Goal: Contribute content: Contribute content

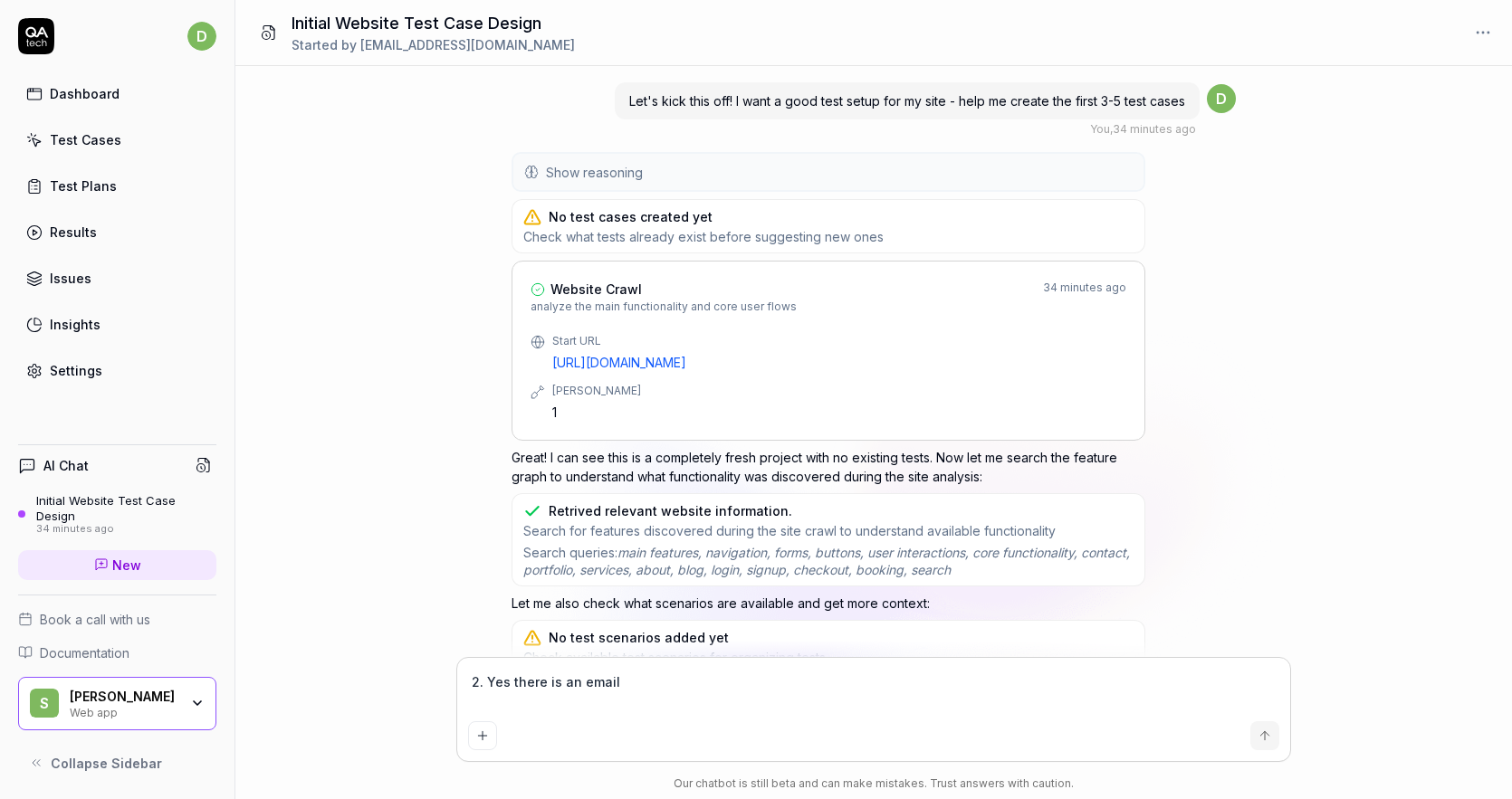
scroll to position [943, 0]
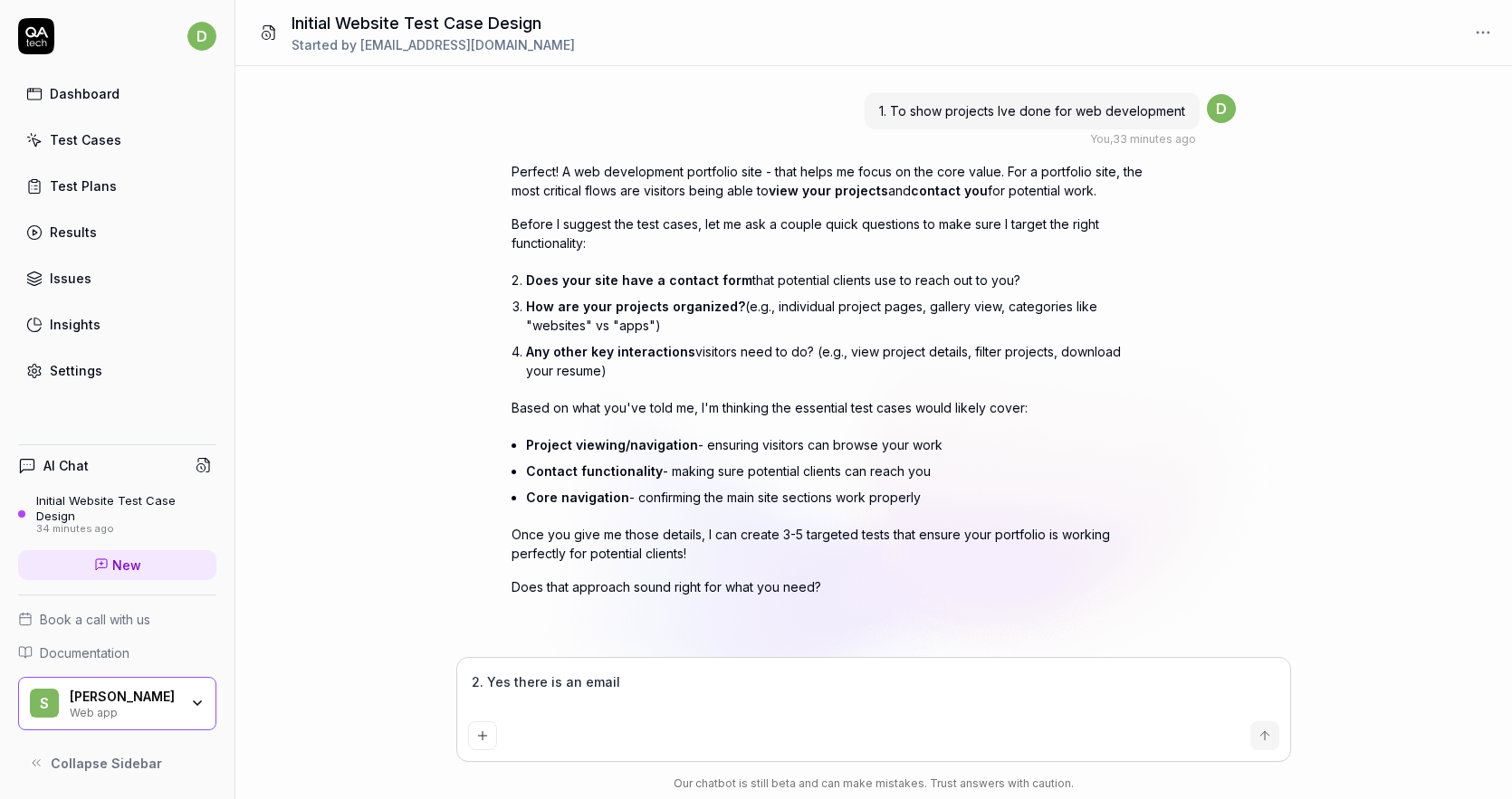
type textarea "*"
type textarea "2. Yes there is an email f"
type textarea "*"
type textarea "2. Yes there is an email fo"
type textarea "*"
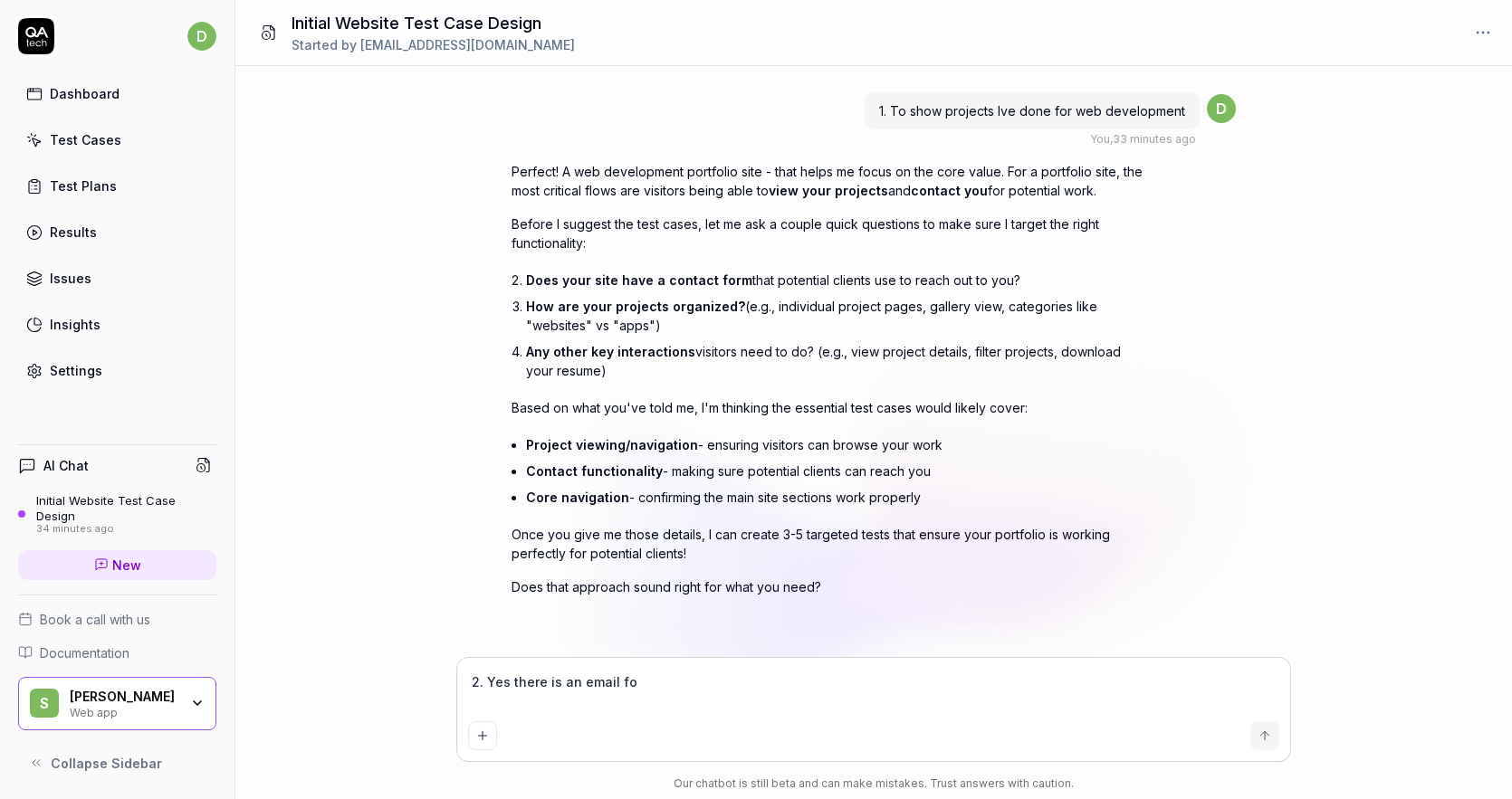
type textarea "2. Yes there is an email for"
type textarea "*"
type textarea "2. Yes there is an email form"
type textarea "*"
type textarea "2. Yes there is an email form"
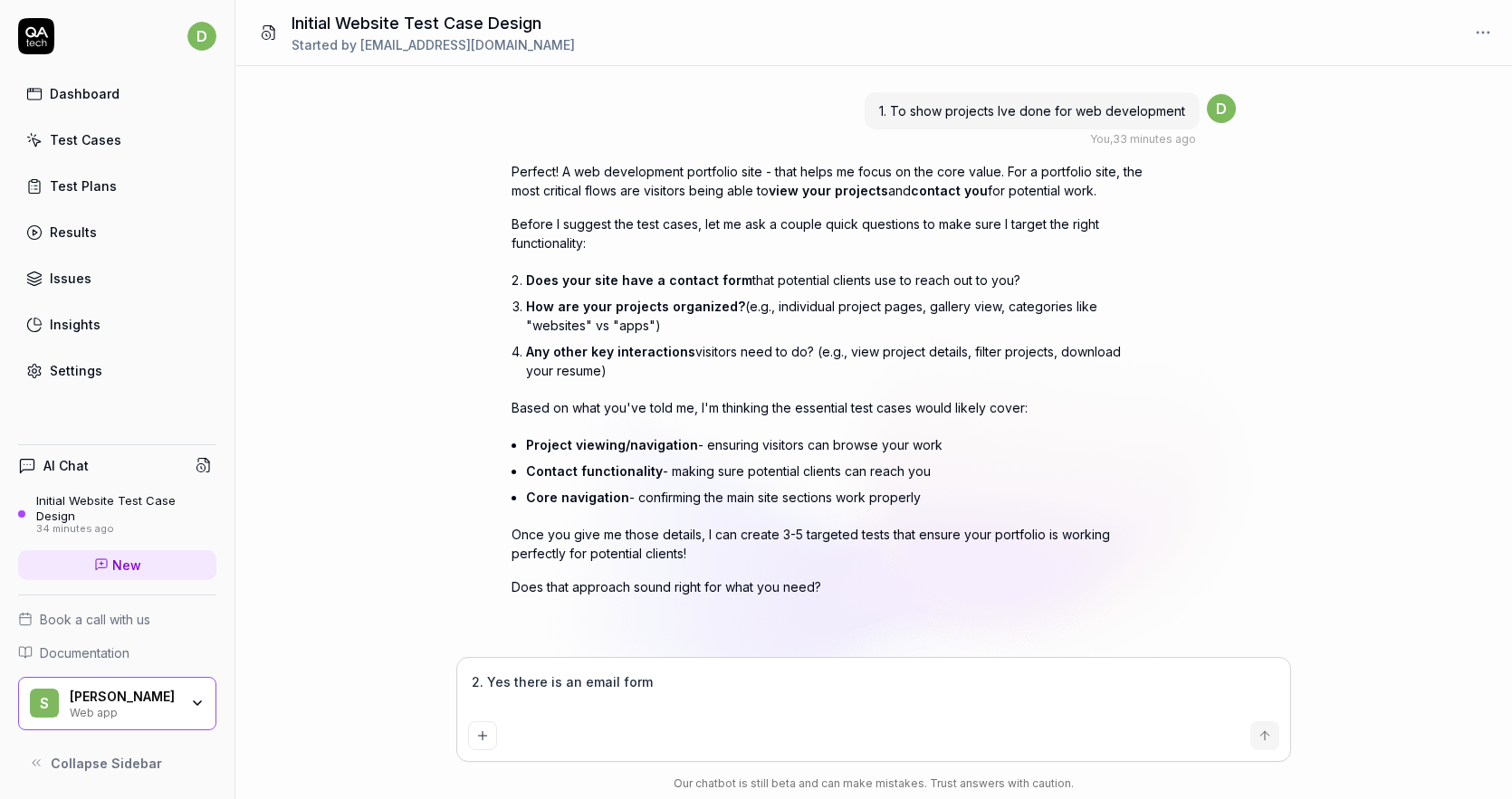
type textarea "*"
type textarea "2. Yes there is an email form t"
type textarea "*"
type textarea "2. Yes there is an email form th"
type textarea "*"
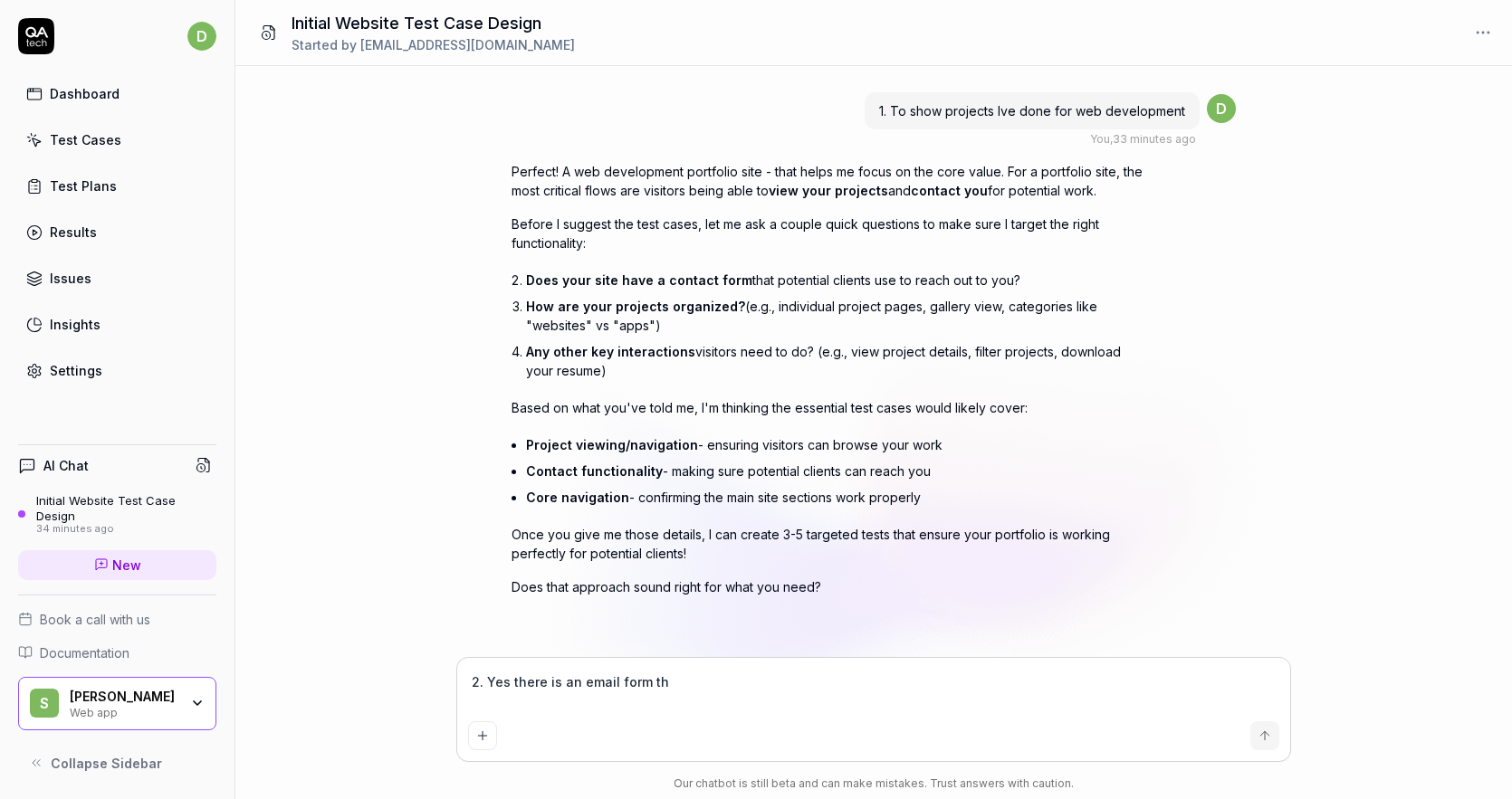
type textarea "2. Yes there is an email form tha"
type textarea "*"
type textarea "2. Yes there is an email form that"
type textarea "*"
type textarea "2. Yes there is an email form that"
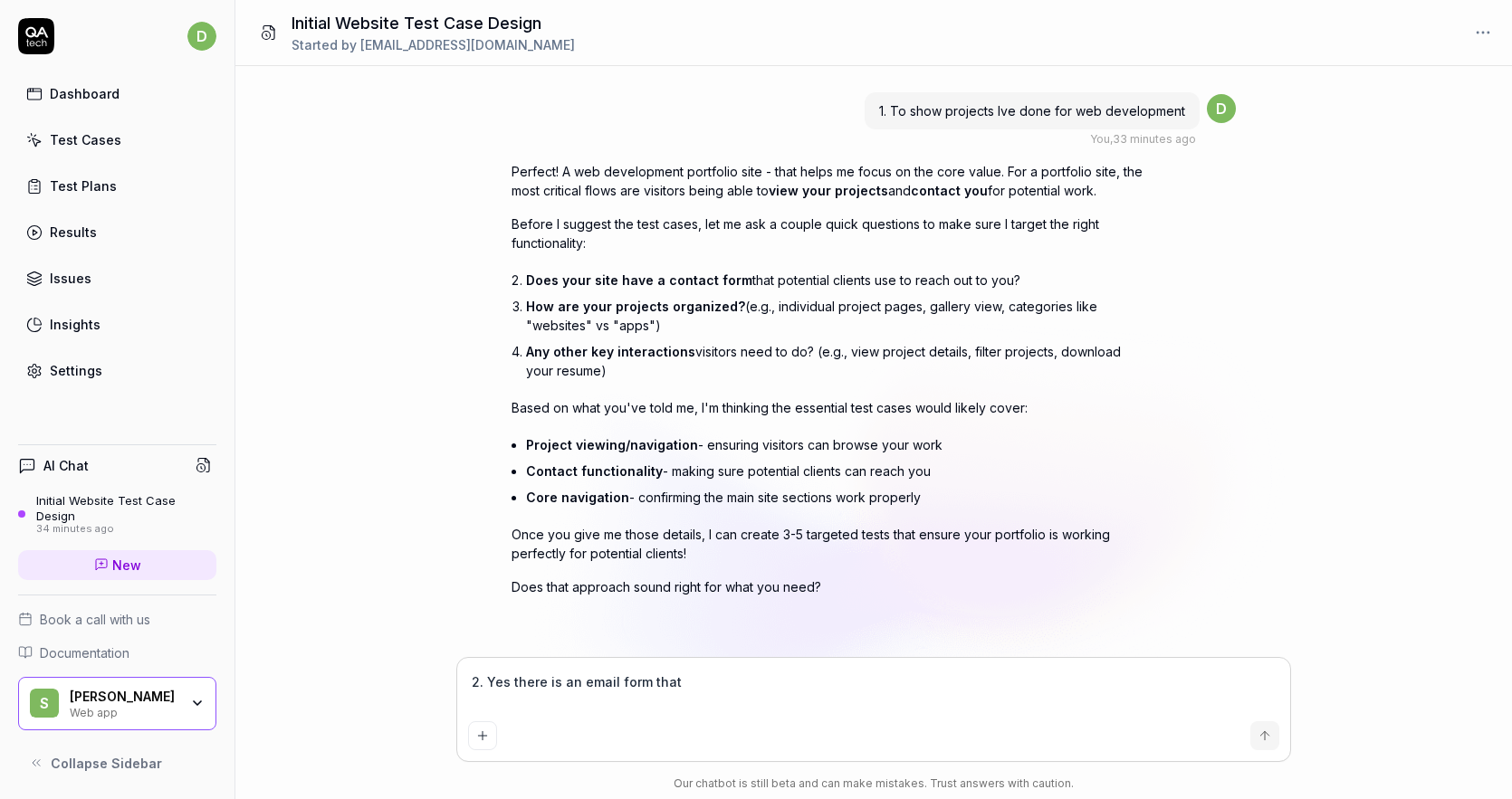
type textarea "*"
type textarea "2. Yes there is an email form that t"
type textarea "*"
type textarea "2. Yes there is an email form that th"
type textarea "*"
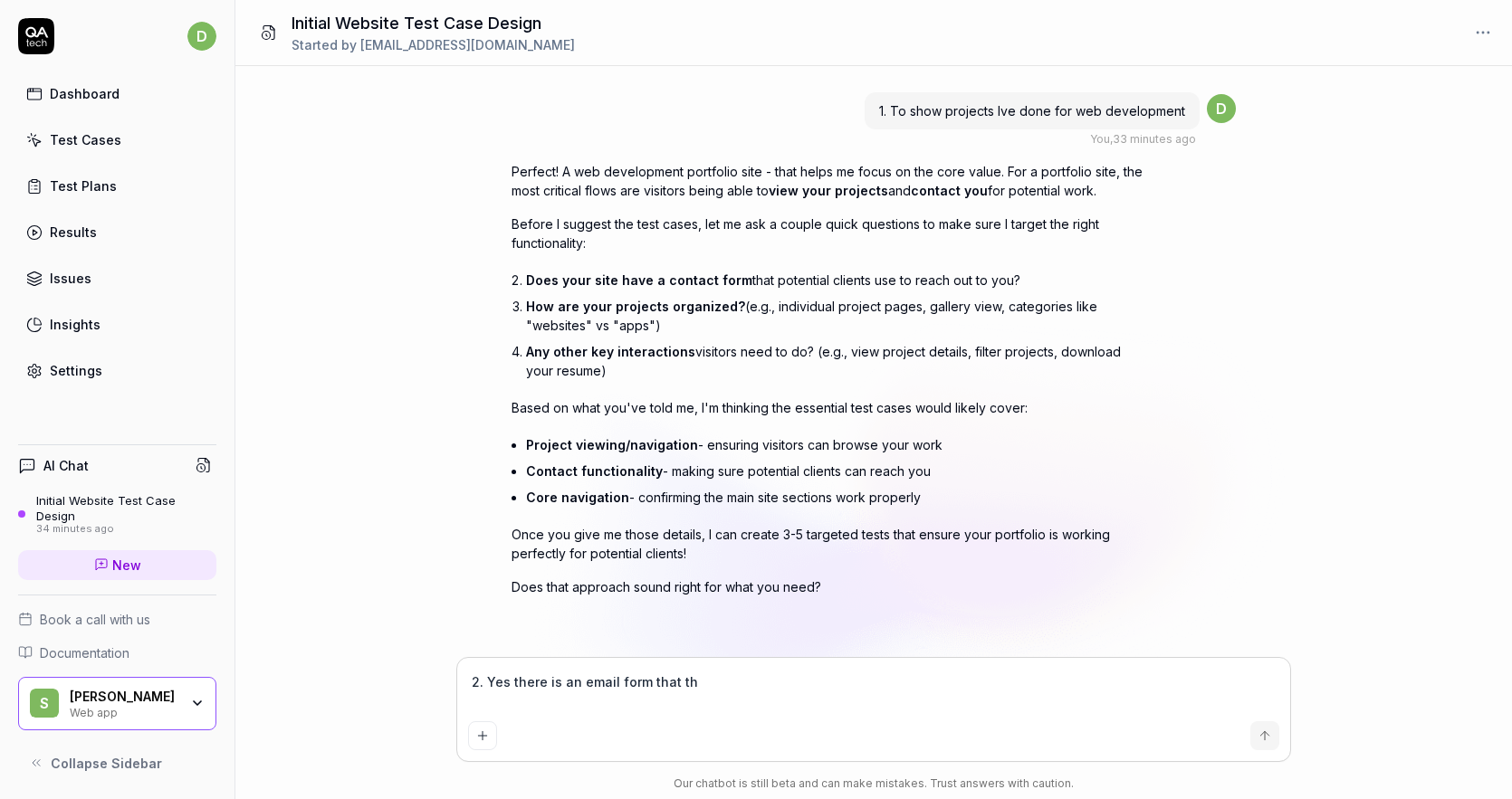
type textarea "2. Yes there is an email form that the"
type textarea "*"
type textarea "2. Yes there is an email form that the"
type textarea "*"
type textarea "2. Yes there is an email form that the u"
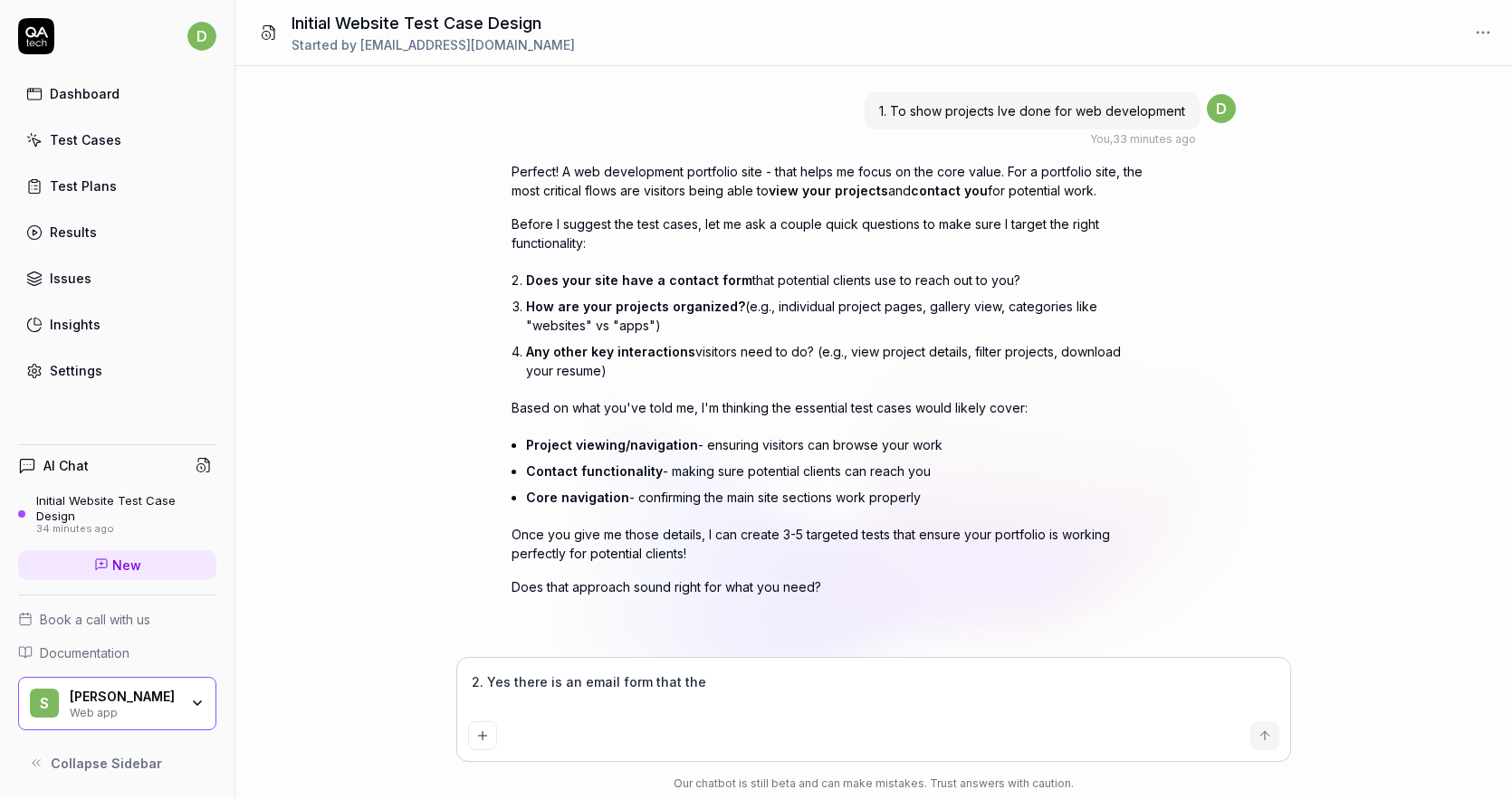
type textarea "*"
type textarea "2. Yes there is an email form that the us"
type textarea "*"
type textarea "2. Yes there is an email form that the use"
type textarea "*"
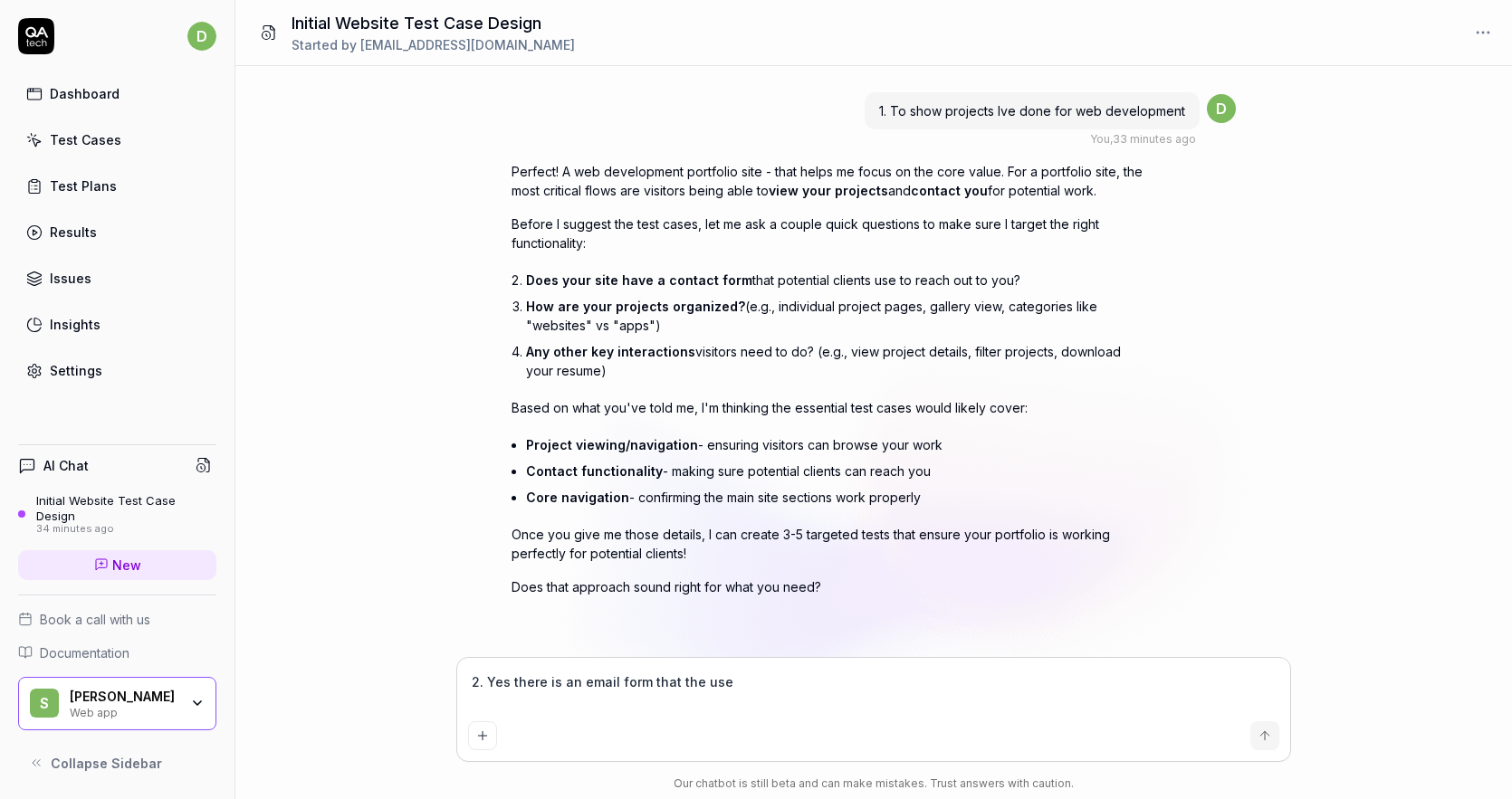
type textarea "2. Yes there is an email form that the user"
type textarea "*"
type textarea "2. Yes there is an email form that the user"
type textarea "*"
type textarea "2. Yes there is an email form that the user f"
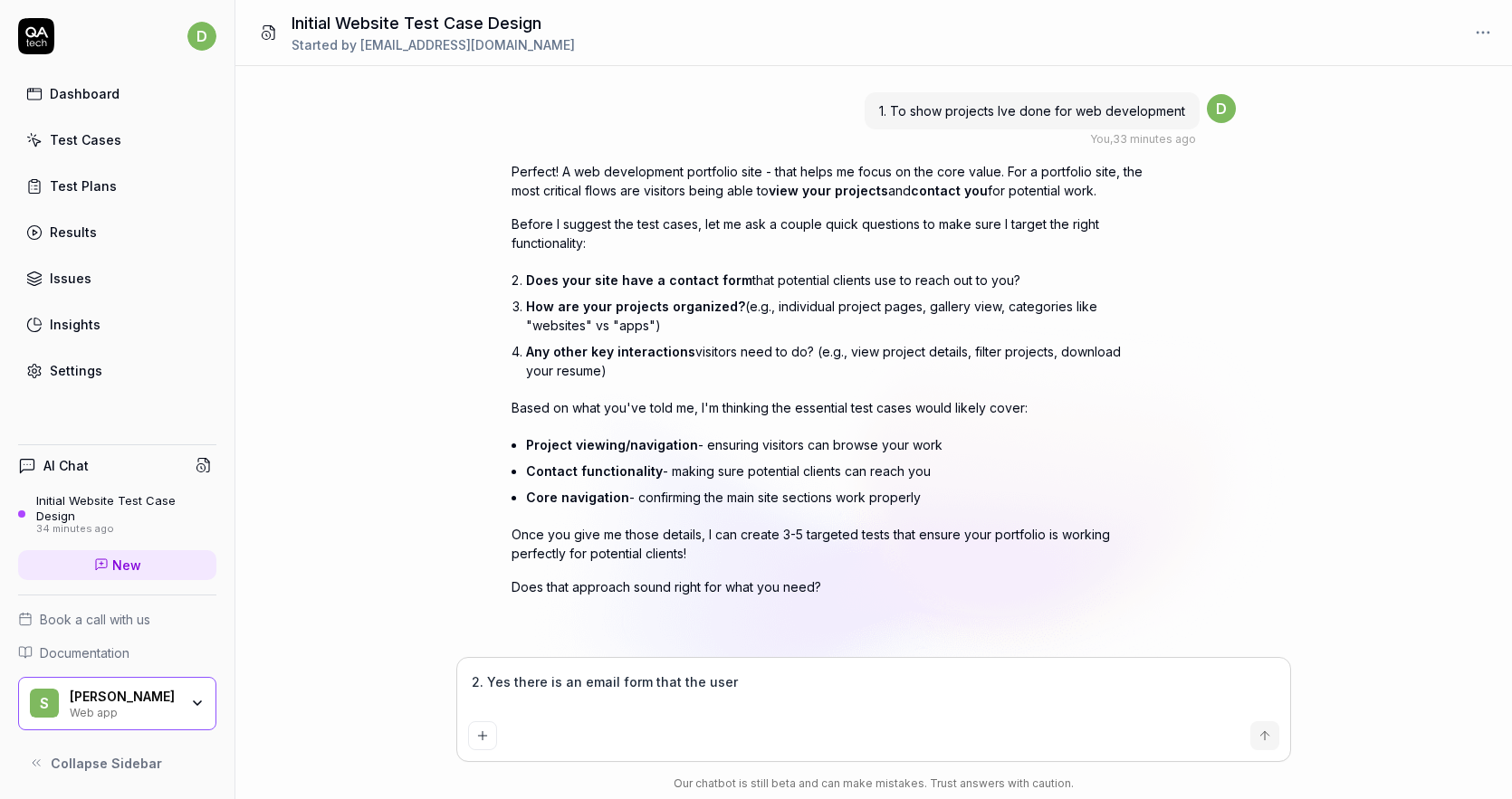
type textarea "*"
type textarea "2. Yes there is an email form that the user fi"
type textarea "*"
type textarea "2. Yes there is an email form that the user fil"
type textarea "*"
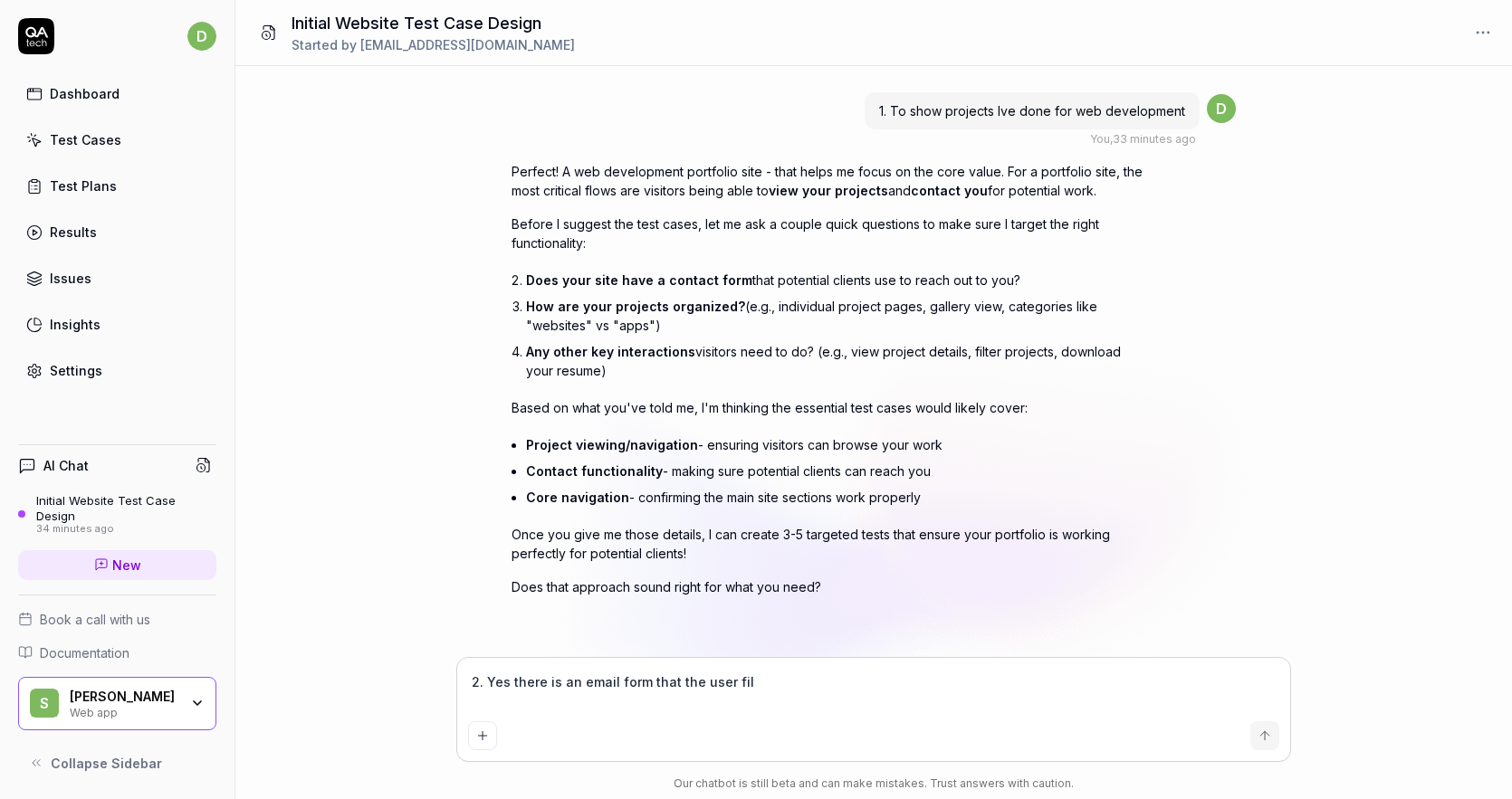
type textarea "2. Yes there is an email form that the user fill"
type textarea "*"
type textarea "2. Yes there is an email form that the user fills"
type textarea "*"
type textarea "2. Yes there is an email form that the user fills"
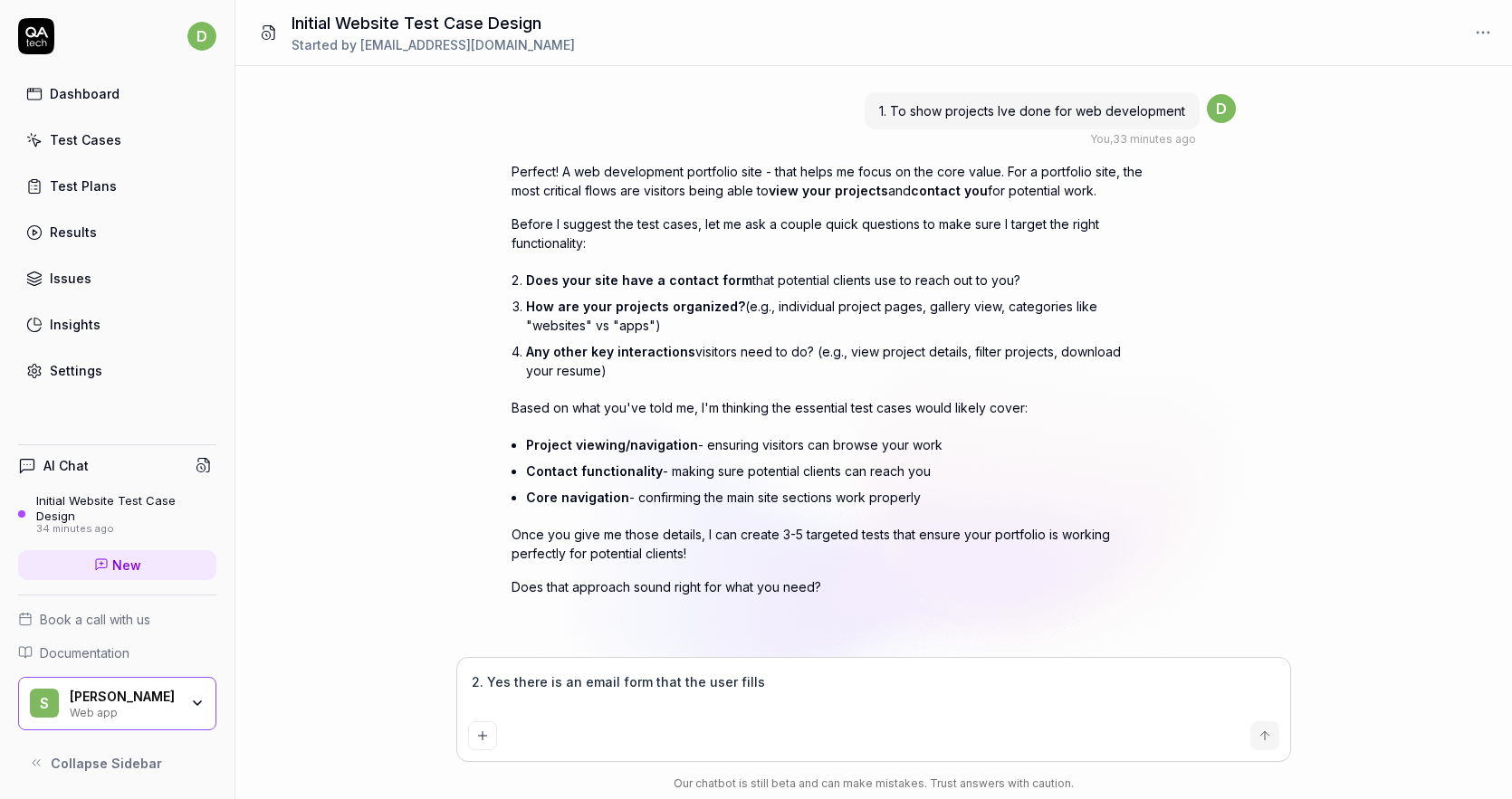
type textarea "*"
type textarea "2. Yes there is an email form that the user fills o"
type textarea "*"
type textarea "2. Yes there is an email form that the user fills ou"
type textarea "*"
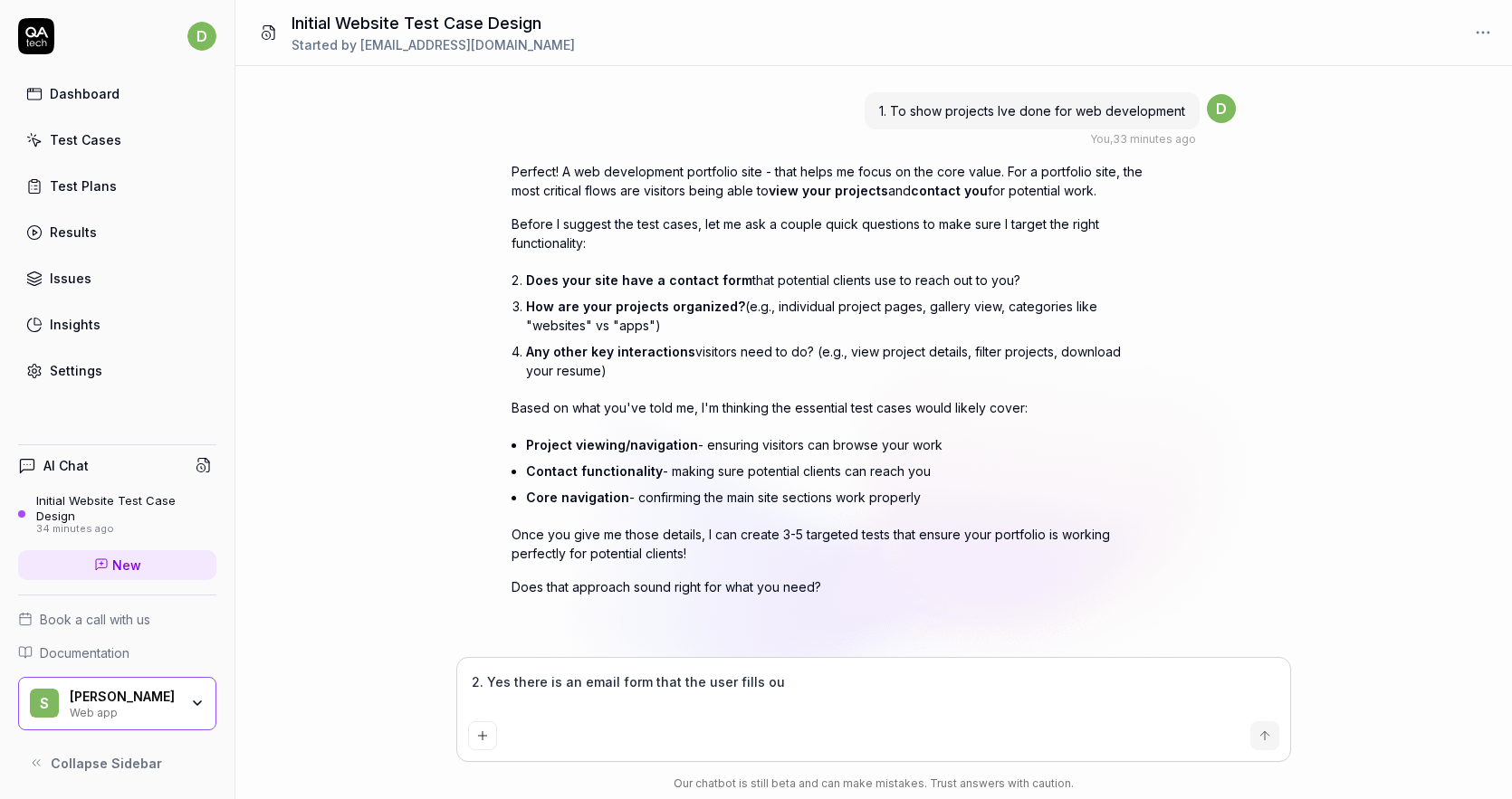
type textarea "2. Yes there is an email form that the user fills out"
type textarea "*"
type textarea "2. Yes there is an email form that the user fills out"
type textarea "*"
type textarea "2. Yes there is an email form that the user fills out 3"
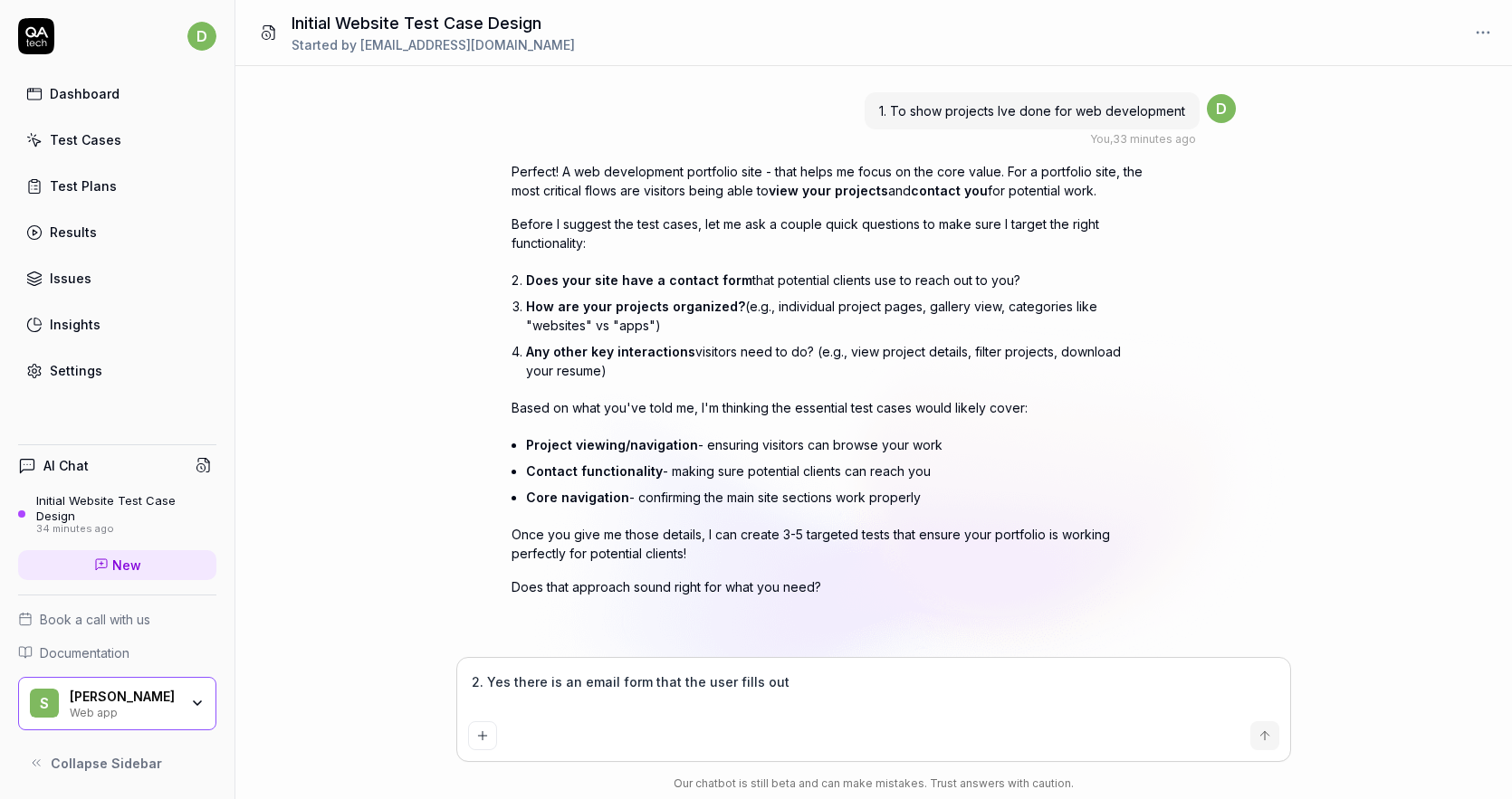
type textarea "*"
type textarea "2. Yes there is an email form that the user fills out 3."
type textarea "*"
type textarea "2. Yes there is an email form that the user fills out 3."
type textarea "*"
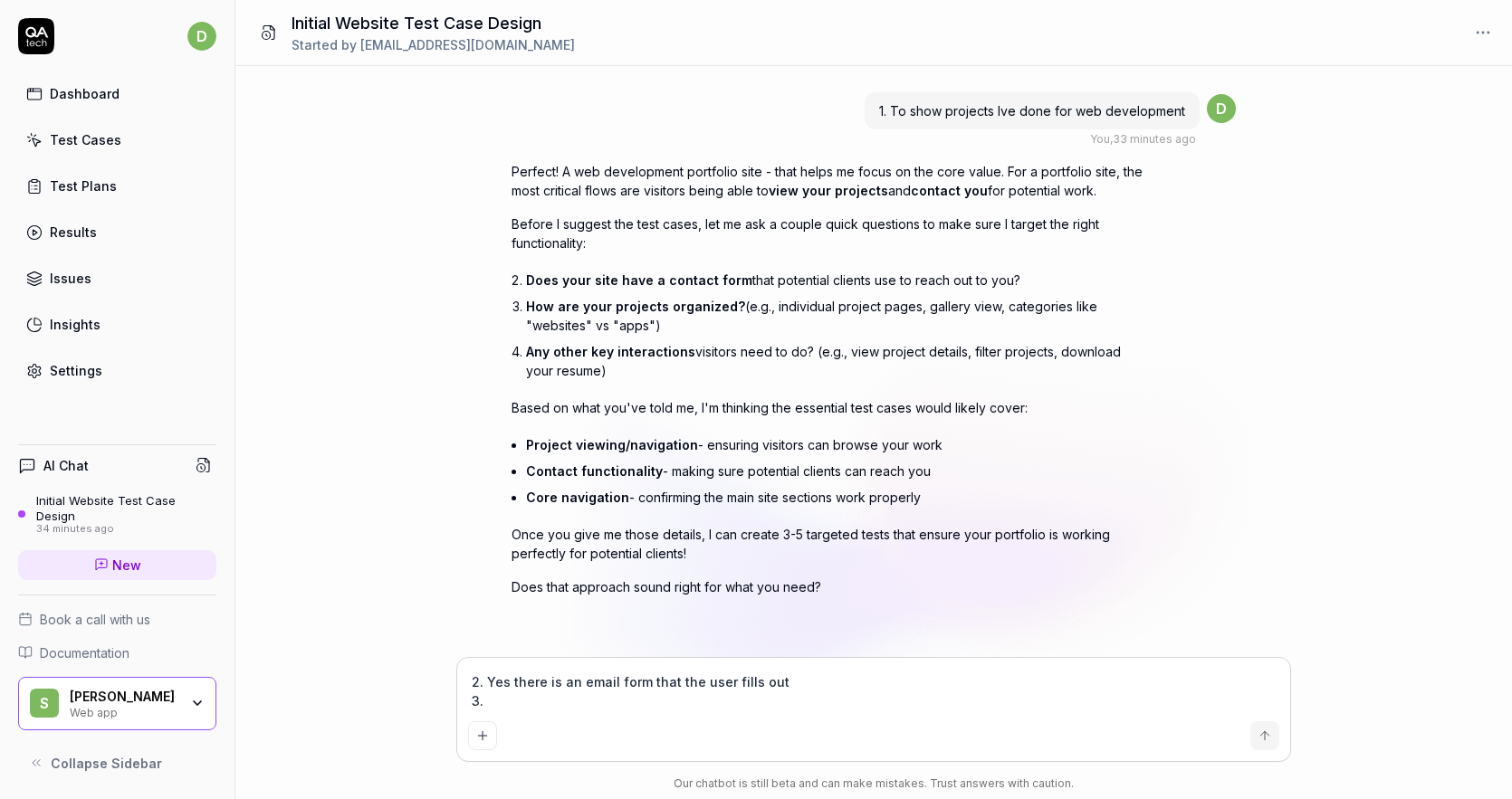
type textarea "2. Yes there is an email form that the user fills out 3. I"
type textarea "*"
type textarea "2. Yes there is an email form that the user fills out 3. In"
type textarea "*"
type textarea "2. Yes there is an email form that the user fills out 3. Ind"
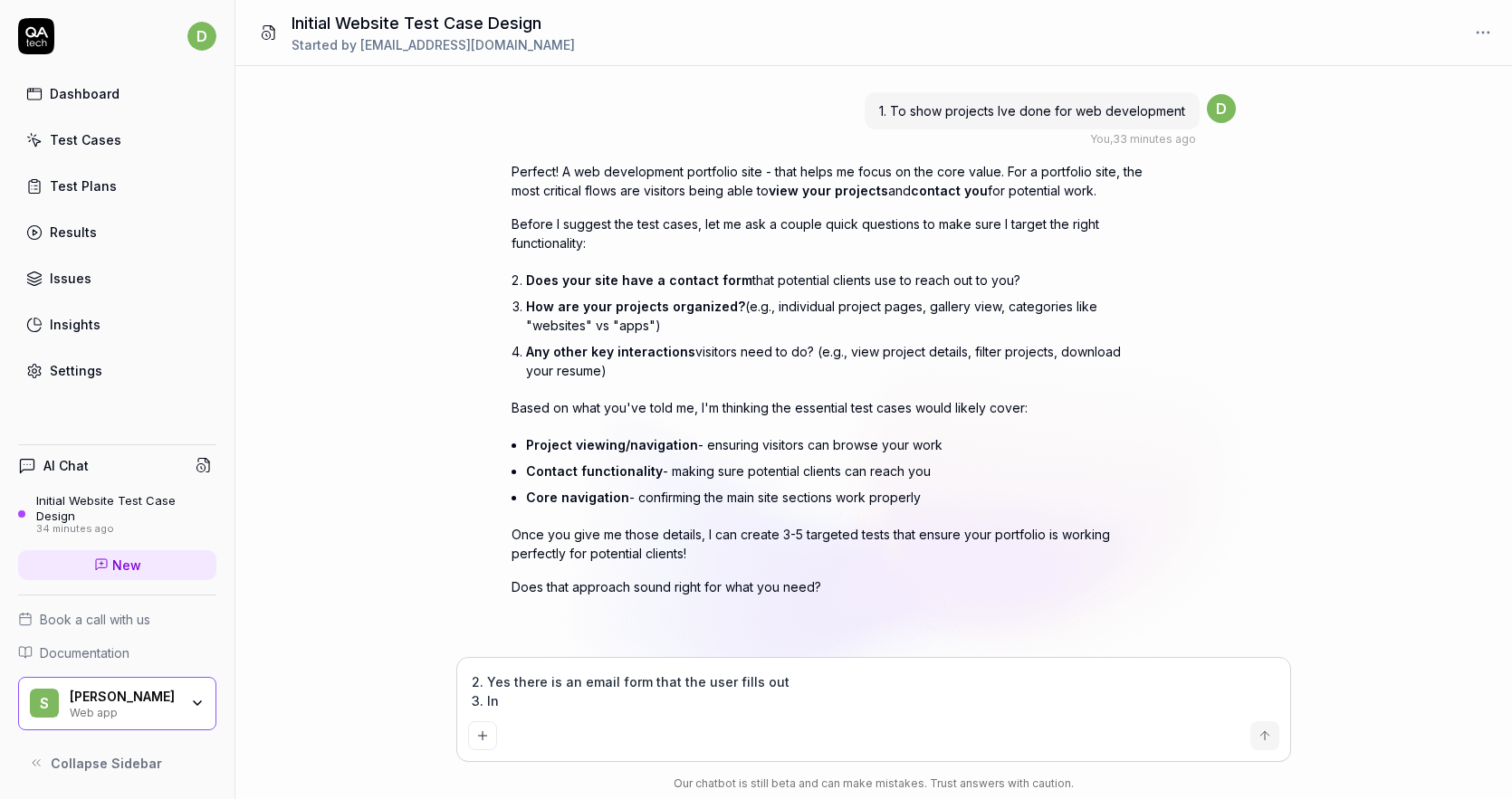
type textarea "*"
type textarea "2. Yes there is an email form that the user fills out 3. Indi"
type textarea "*"
type textarea "2. Yes there is an email form that the user fills out 3. [GEOGRAPHIC_DATA]"
type textarea "*"
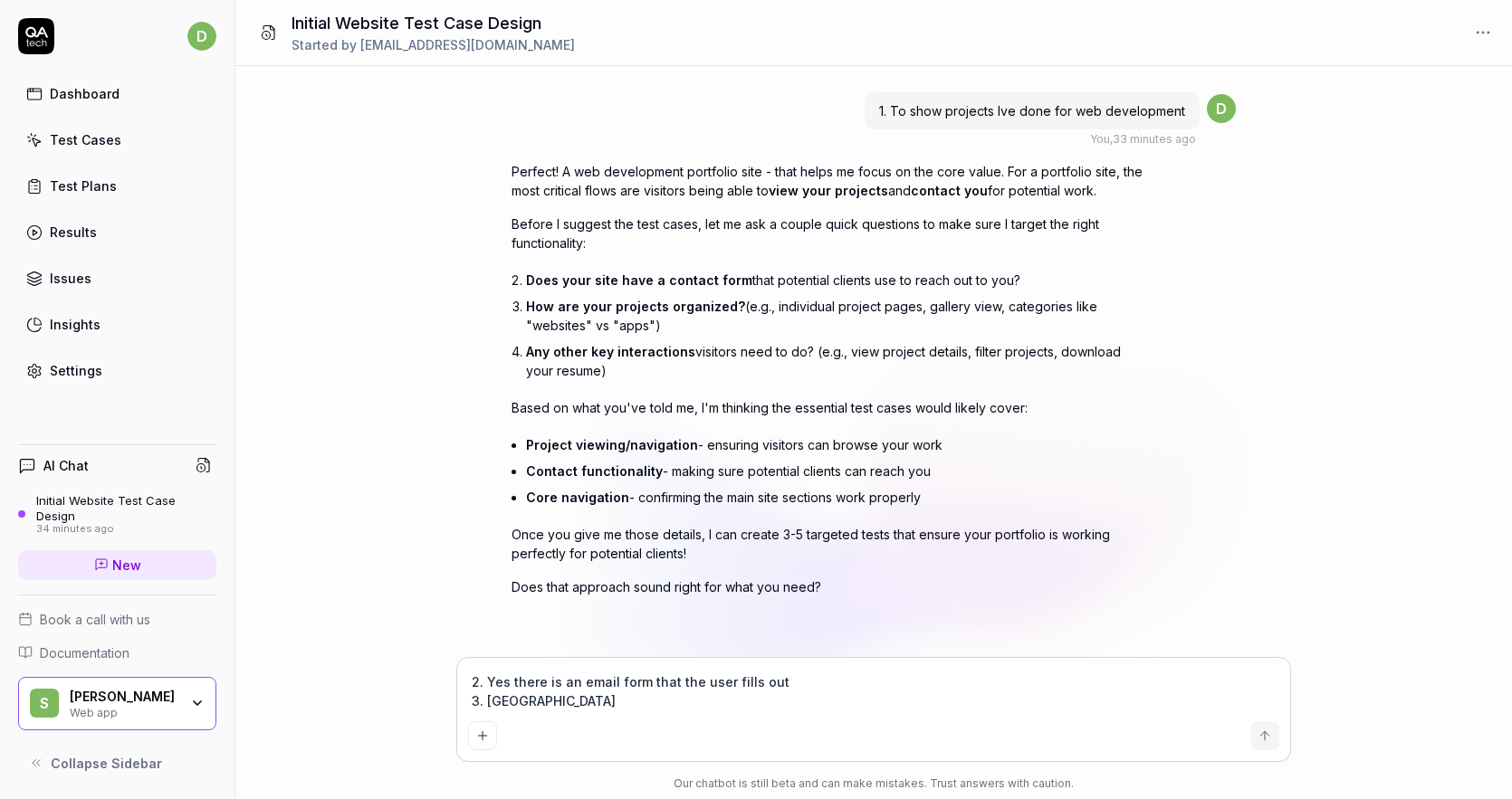
type textarea "2. Yes there is an email form that the user fills out 3. Indivu"
type textarea "*"
type textarea "2. Yes there is an email form that the user fills out 3. [GEOGRAPHIC_DATA]"
type textarea "*"
type textarea "2. Yes there is an email form that the user fills out 3. Indi"
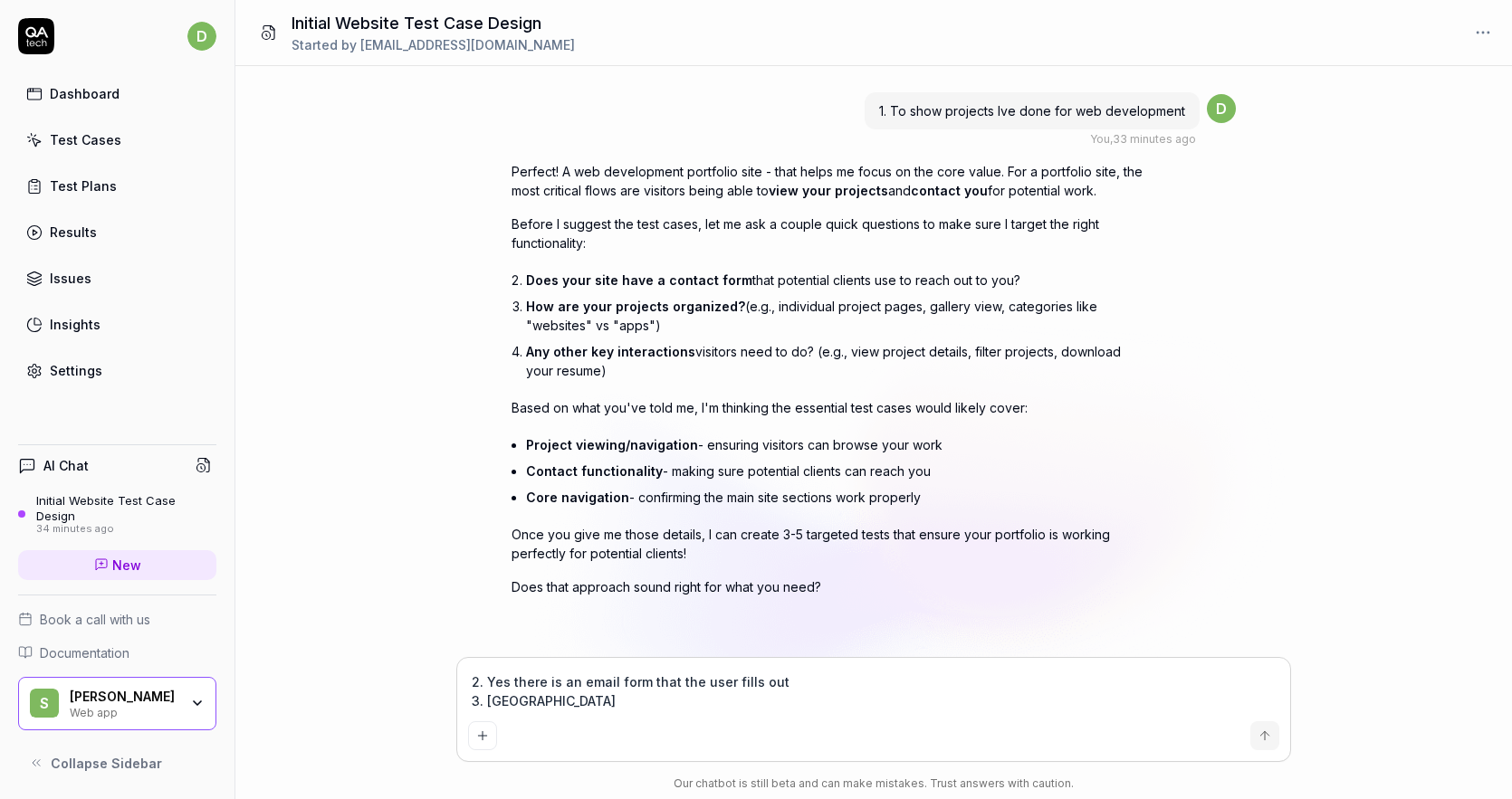
type textarea "*"
type textarea "2. Yes there is an email form that the user fills out 3. Ind"
type textarea "*"
type textarea "2. Yes there is an email form that the user fills out 3. In"
type textarea "*"
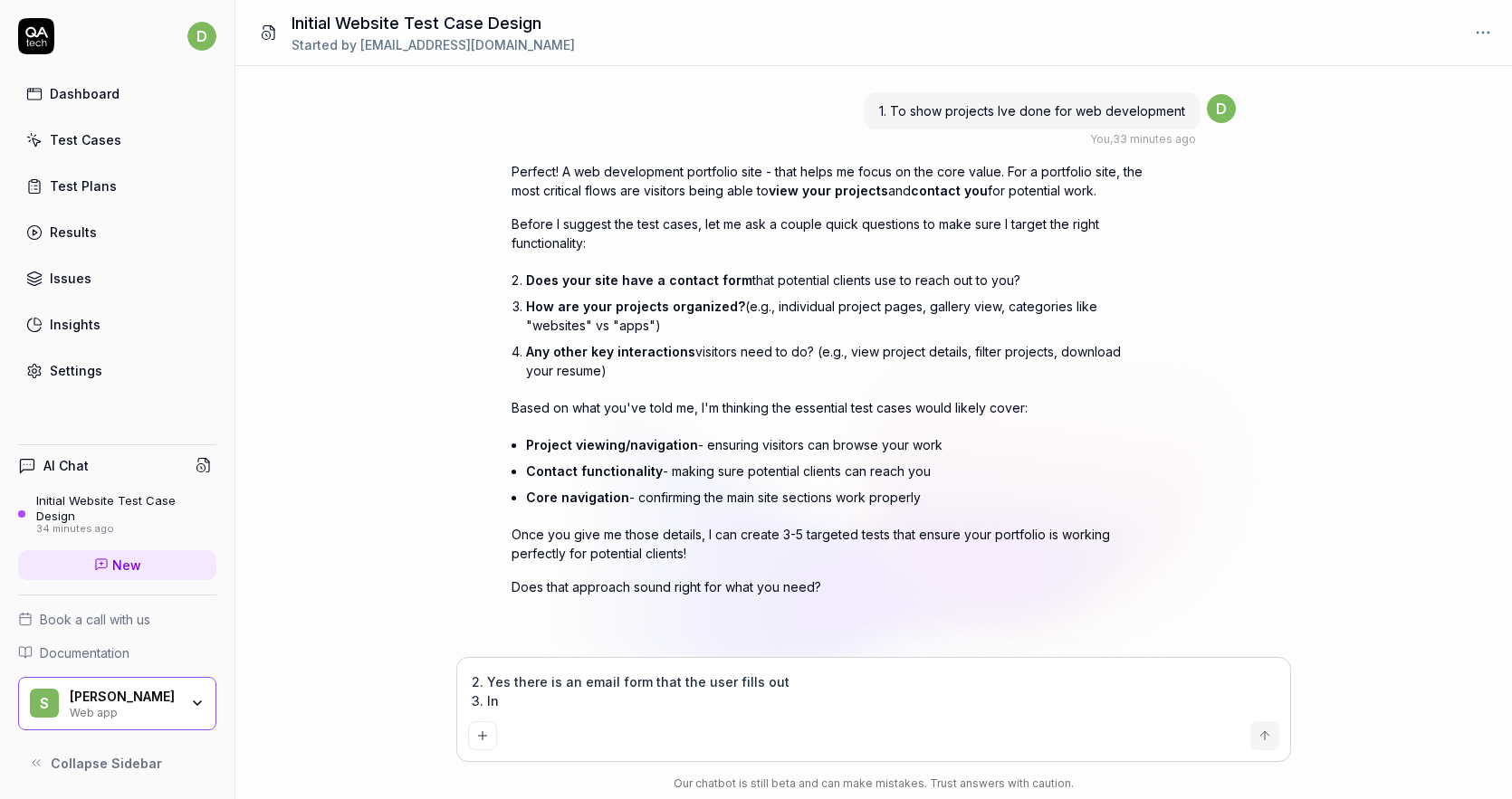
type textarea "2. Yes there is an email form that the user fills out 3. I"
type textarea "*"
type textarea "2. Yes there is an email form that the user fills out 3."
type textarea "*"
type textarea "2. Yes there is an email form that the user fills out 3. T"
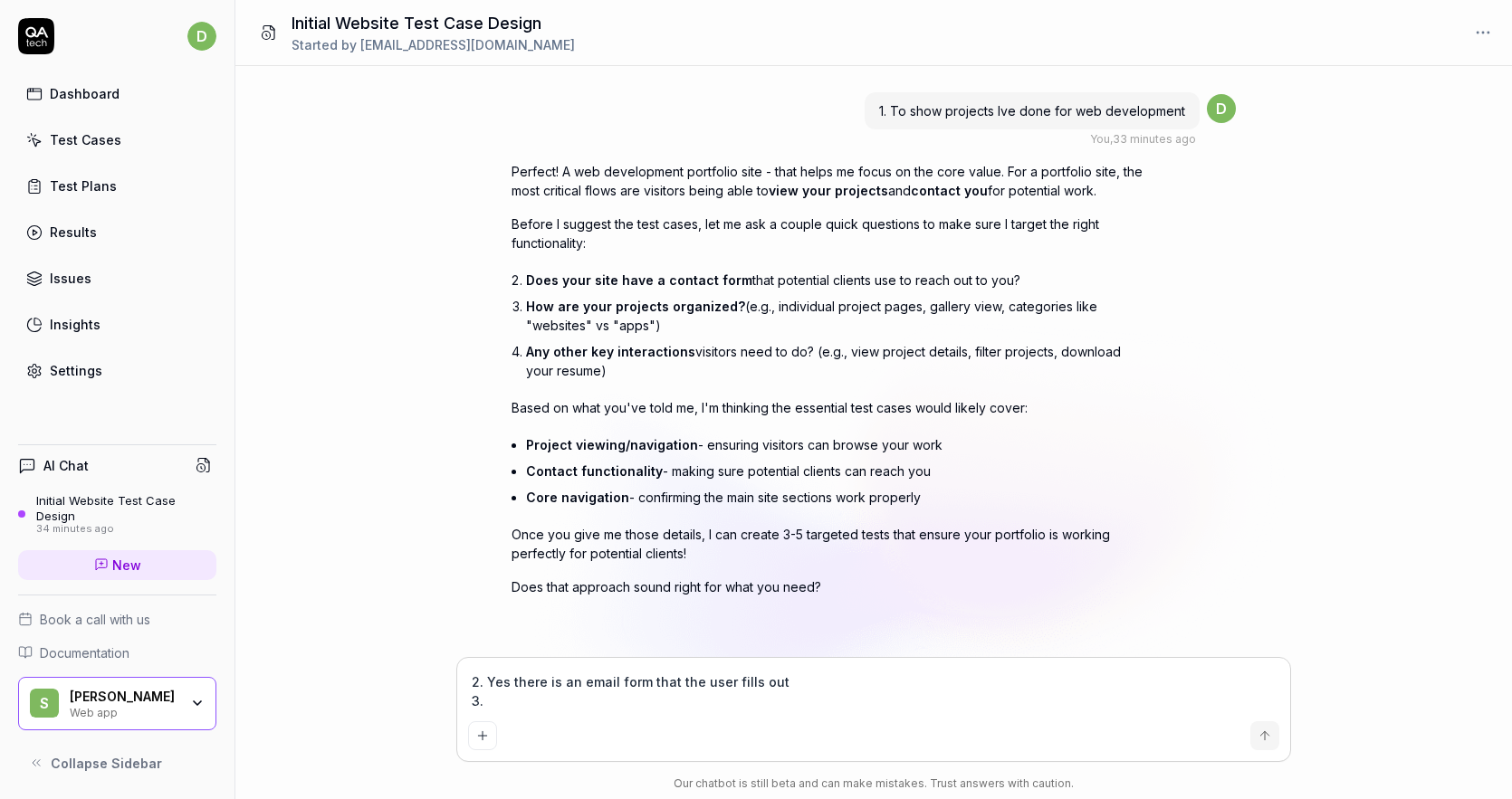
type textarea "*"
type textarea "2. Yes there is an email form that the user fills out 3. Th"
type textarea "*"
type textarea "2. Yes there is an email form that the user fills out 3. The"
type textarea "*"
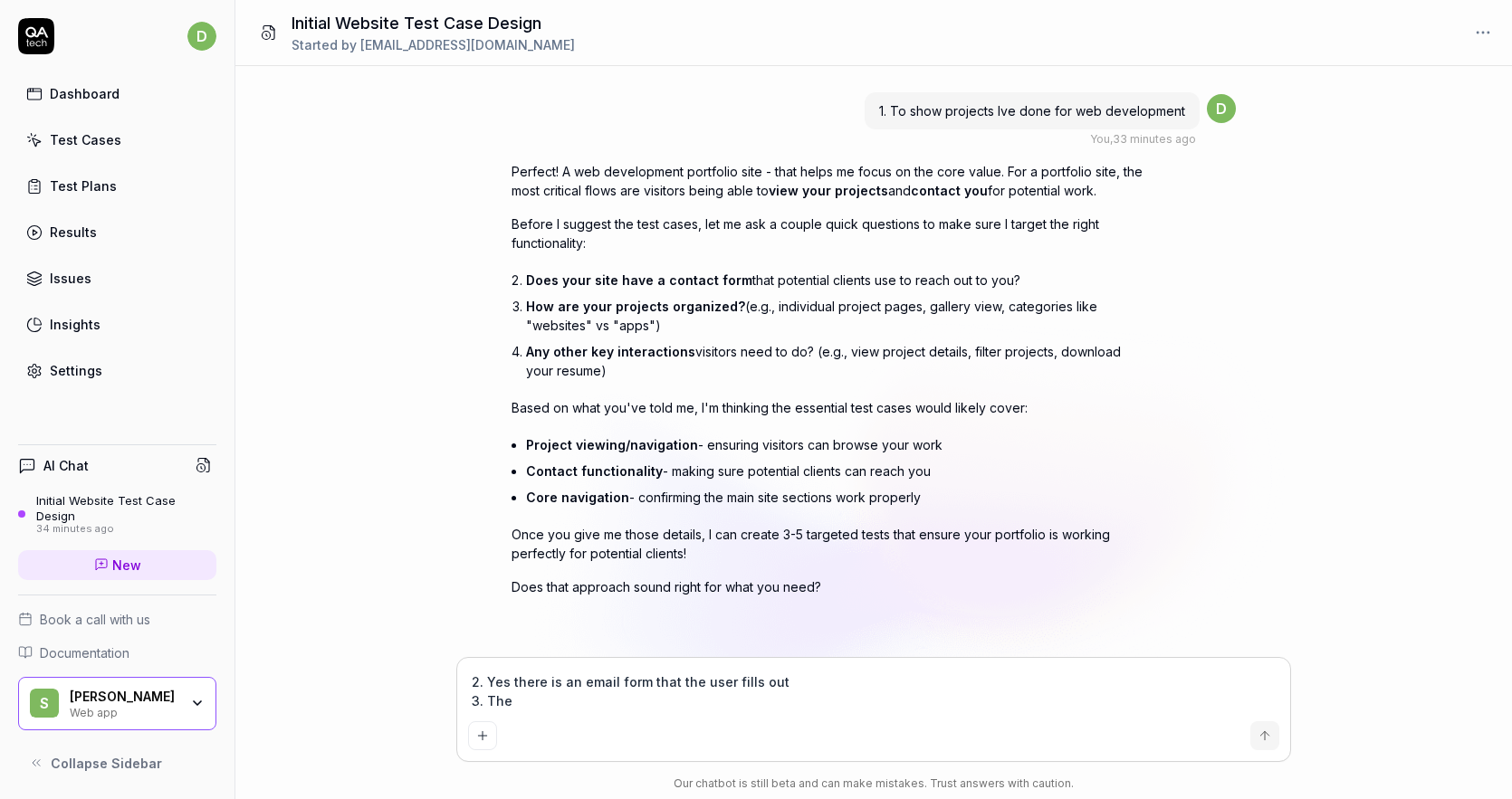
type textarea "2. Yes there is an email form that the user fills out 3. Ther"
type textarea "*"
type textarea "2. Yes there is an email form that the user fills out 3. There"
type textarea "*"
type textarea "2. Yes there is an email form that the user fills out 3. There"
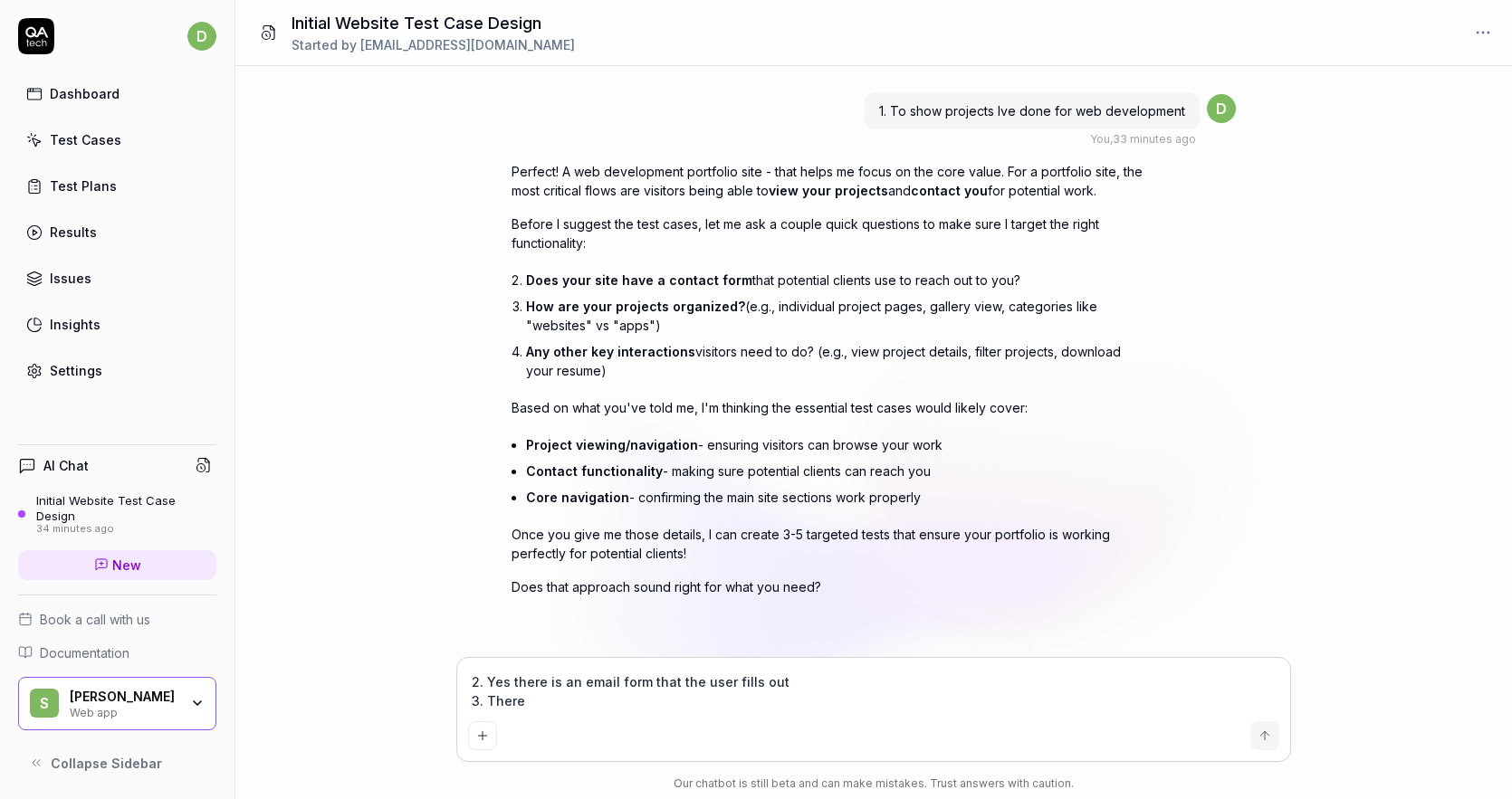
type textarea "*"
type textarea "2. Yes there is an email form that the user fills out 3. There i"
type textarea "*"
type textarea "2. Yes there is an email form that the user fills out 3. There is"
type textarea "*"
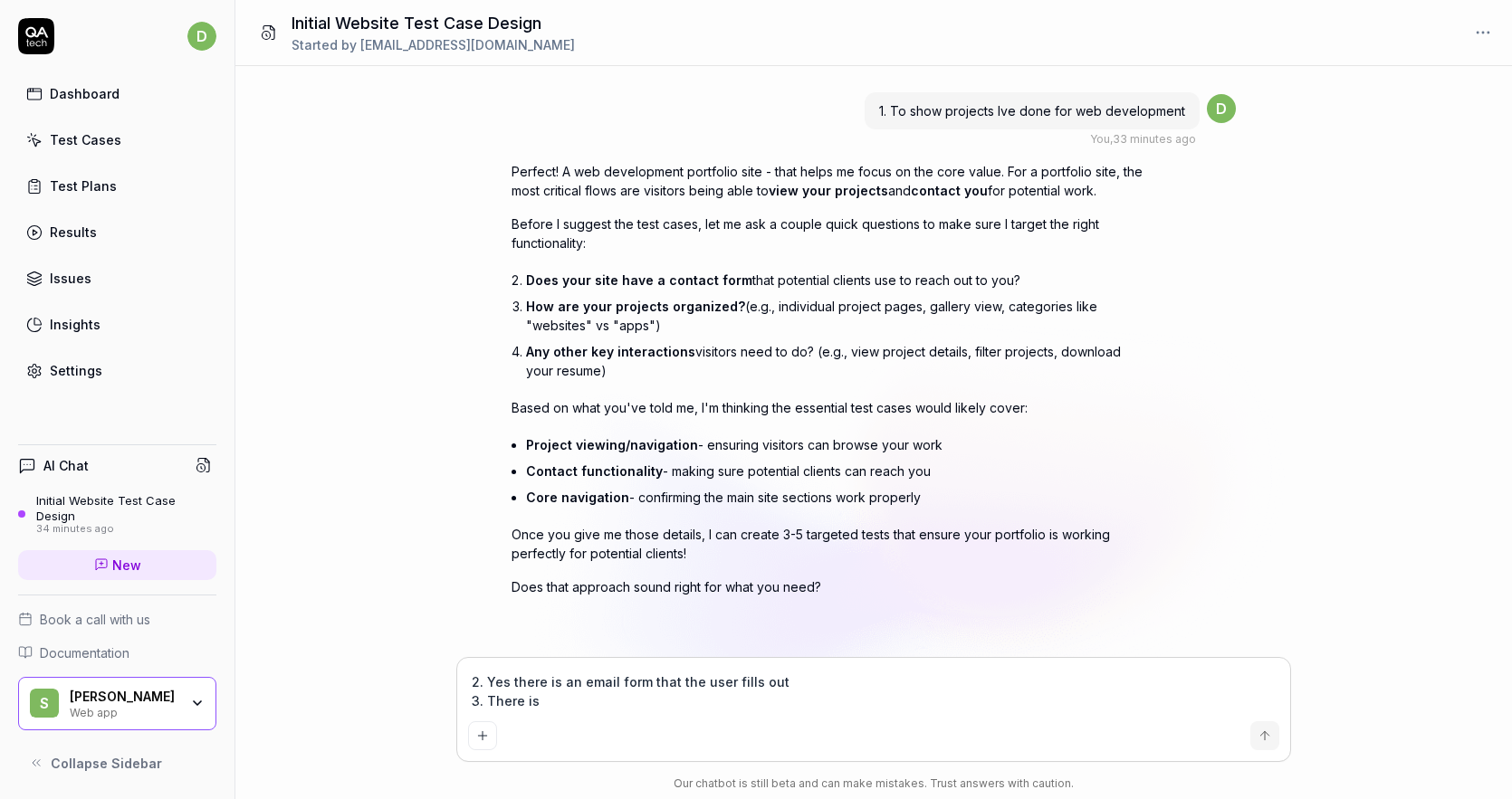
type textarea "2. Yes there is an email form that the user fills out 3. There is"
type textarea "*"
type textarea "2. Yes there is an email form that the user fills out 3. There is a"
type textarea "*"
type textarea "2. Yes there is an email form that the user fills out 3. There is a"
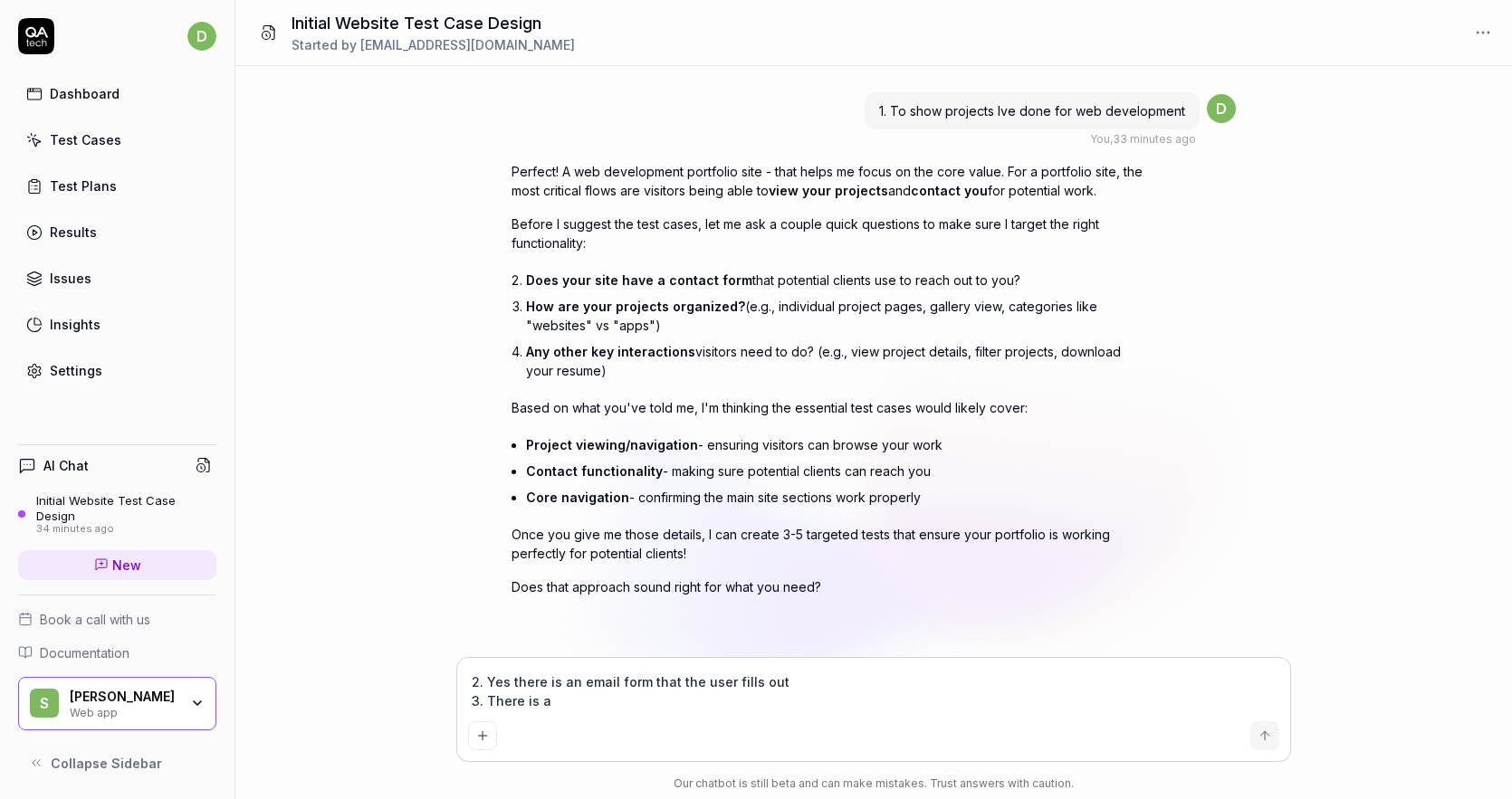
type textarea "*"
type textarea "2. Yes there is an email form that the user fills out 3. There is a g"
type textarea "*"
type textarea "2. Yes there is an email form that the user fills out 3. There is a ga"
type textarea "*"
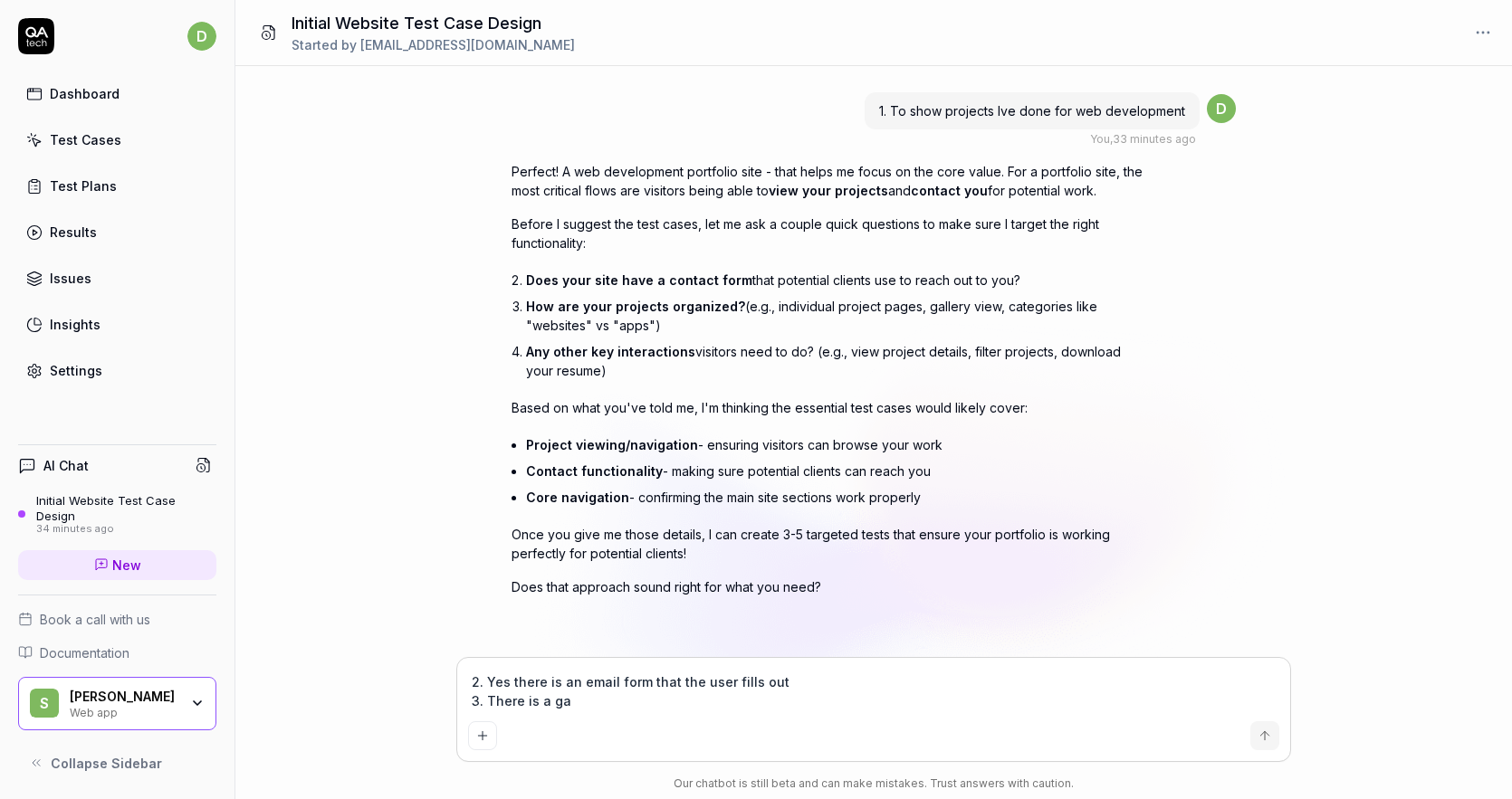
type textarea "2. Yes there is an email form that the user fills out 3. There is a gal"
type textarea "*"
type textarea "2. Yes there is an email form that the user fills out 3. There is a gall"
type textarea "*"
type textarea "2. Yes there is an email form that the user fills out 3. There is a galle"
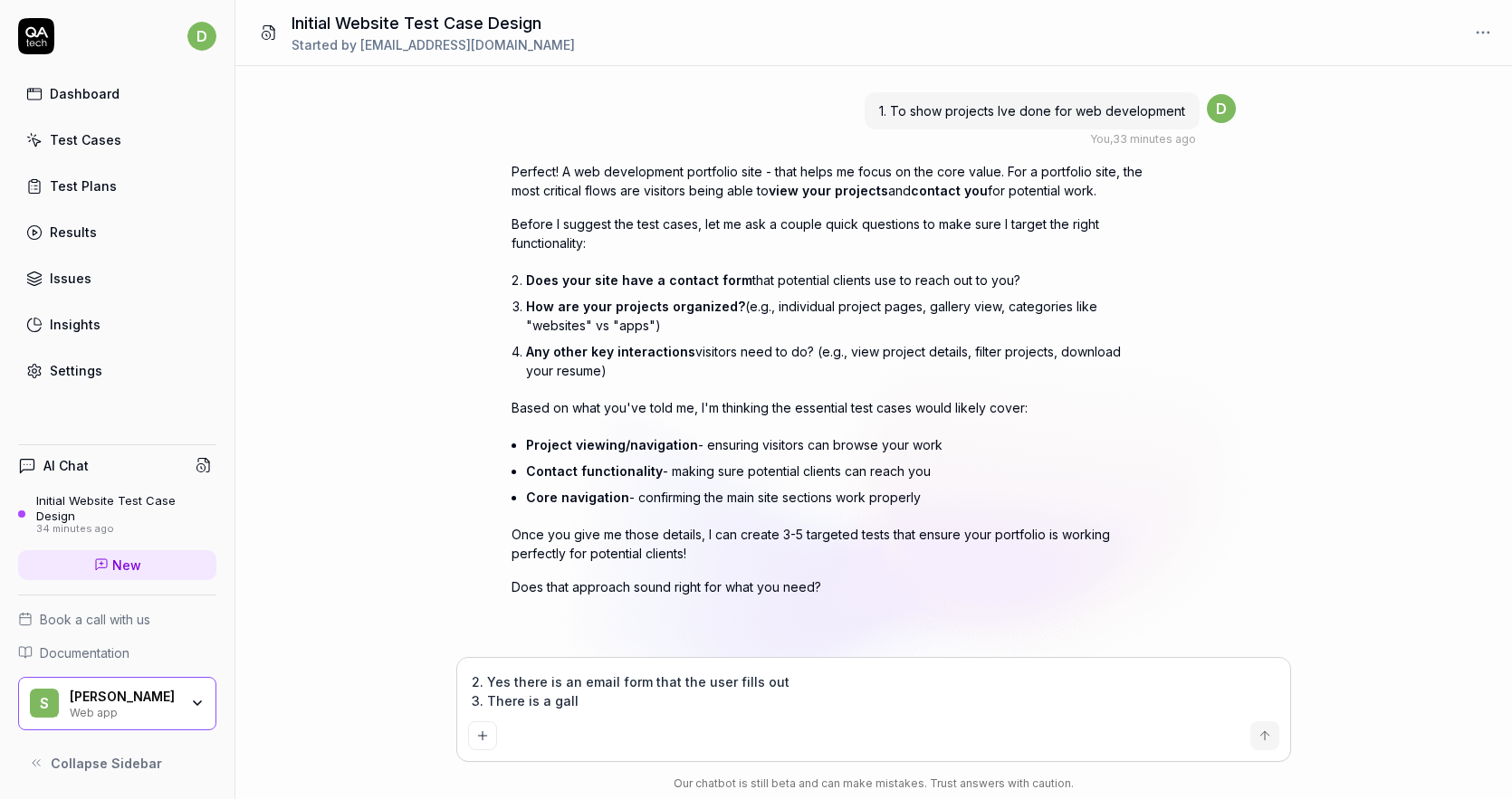
type textarea "*"
type textarea "2. Yes there is an email form that the user fills out 3. There is a galler"
type textarea "*"
type textarea "2. Yes there is an email form that the user fills out 3. There is a gallery"
type textarea "*"
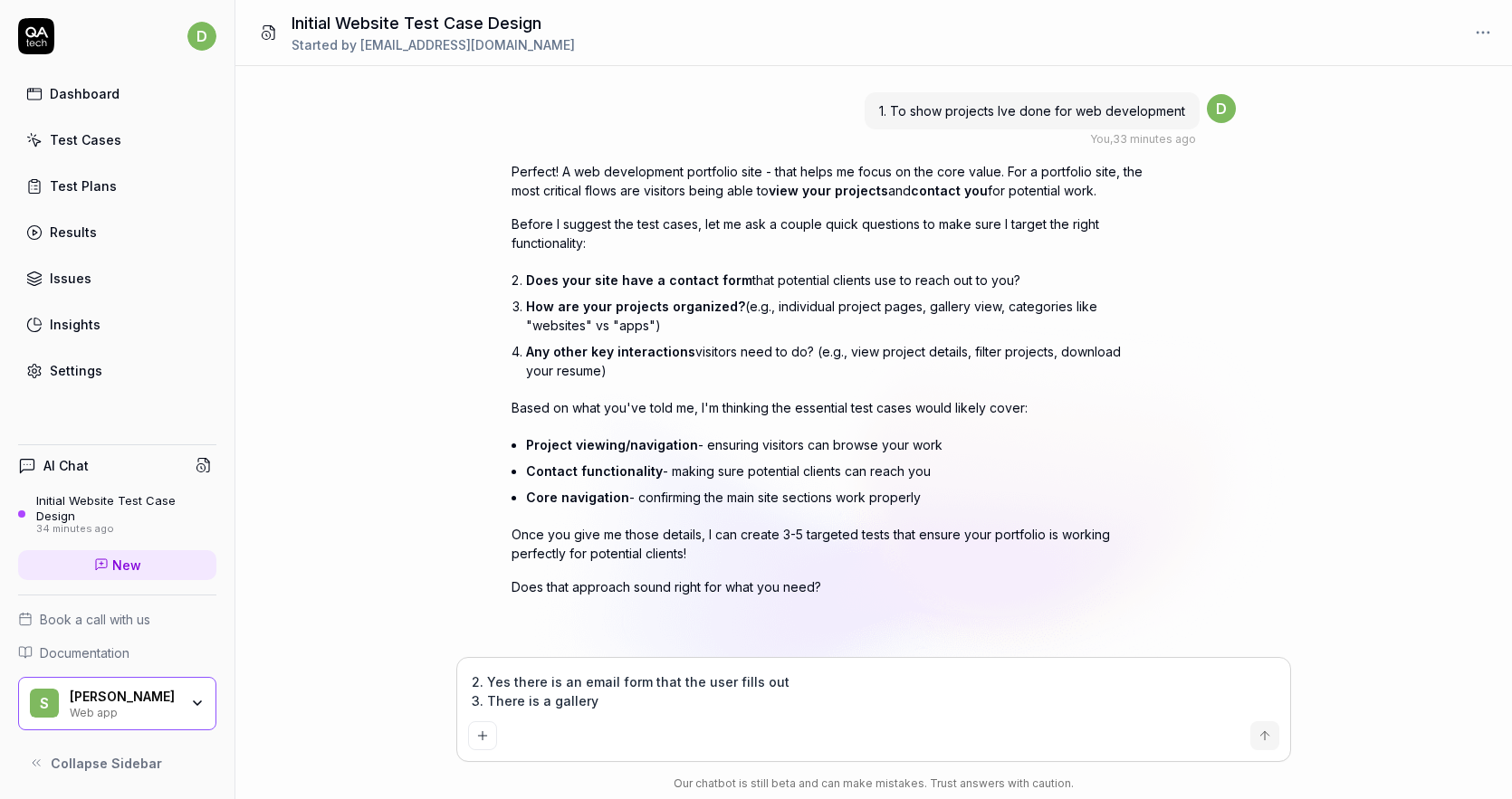
type textarea "2. Yes there is an email form that the user fills out 3. There is a gallery"
type textarea "*"
type textarea "2. Yes there is an email form that the user fills out 3. There is a gallery w"
type textarea "*"
type textarea "2. Yes there is an email form that the user fills out 3. There is a gallery wh"
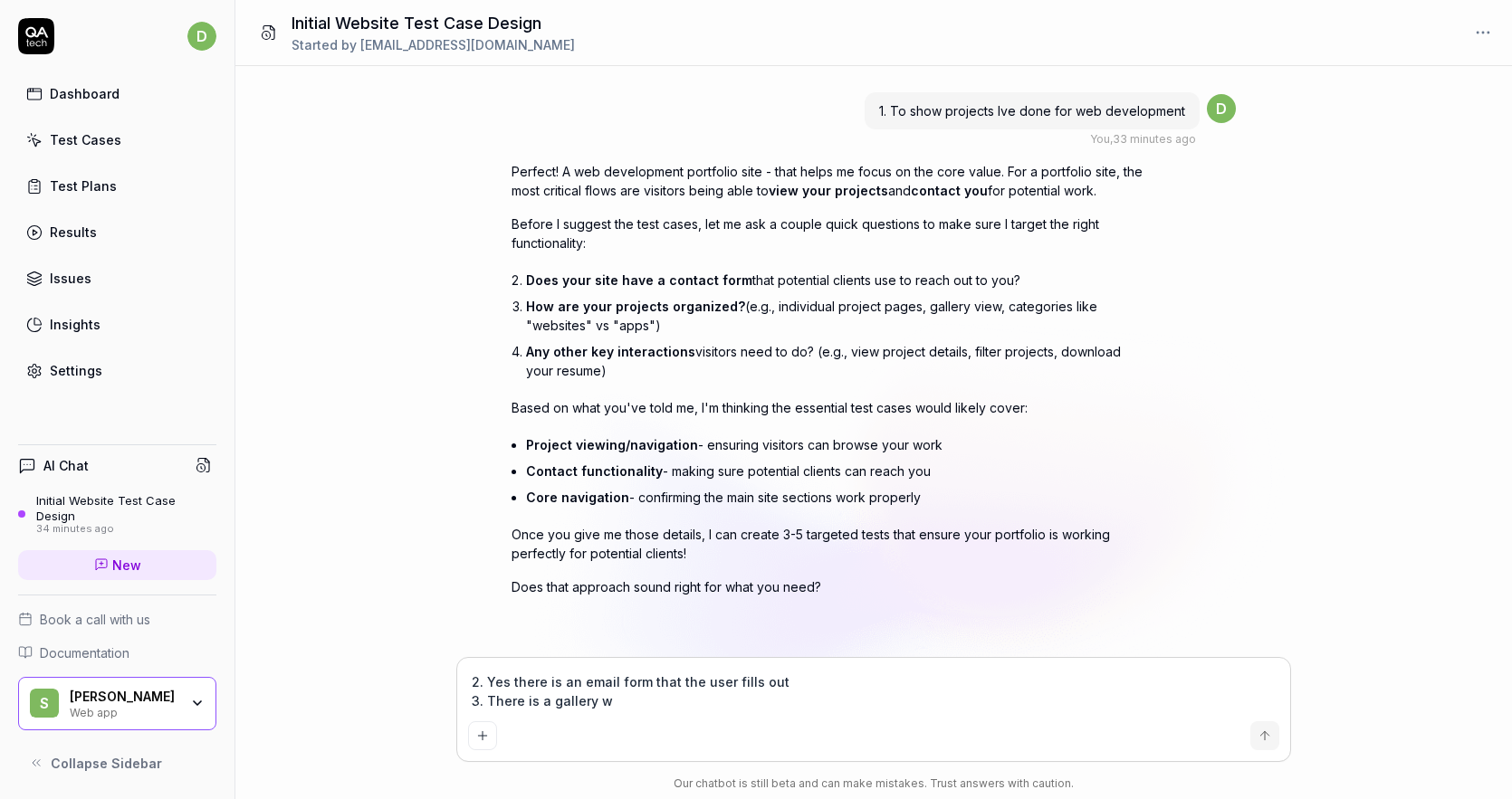
type textarea "*"
type textarea "2. Yes there is an email form that the user fills out 3. There is a gallery whe"
type textarea "*"
type textarea "2. Yes there is an email form that the user fills out 3. There is a gallery wher"
type textarea "*"
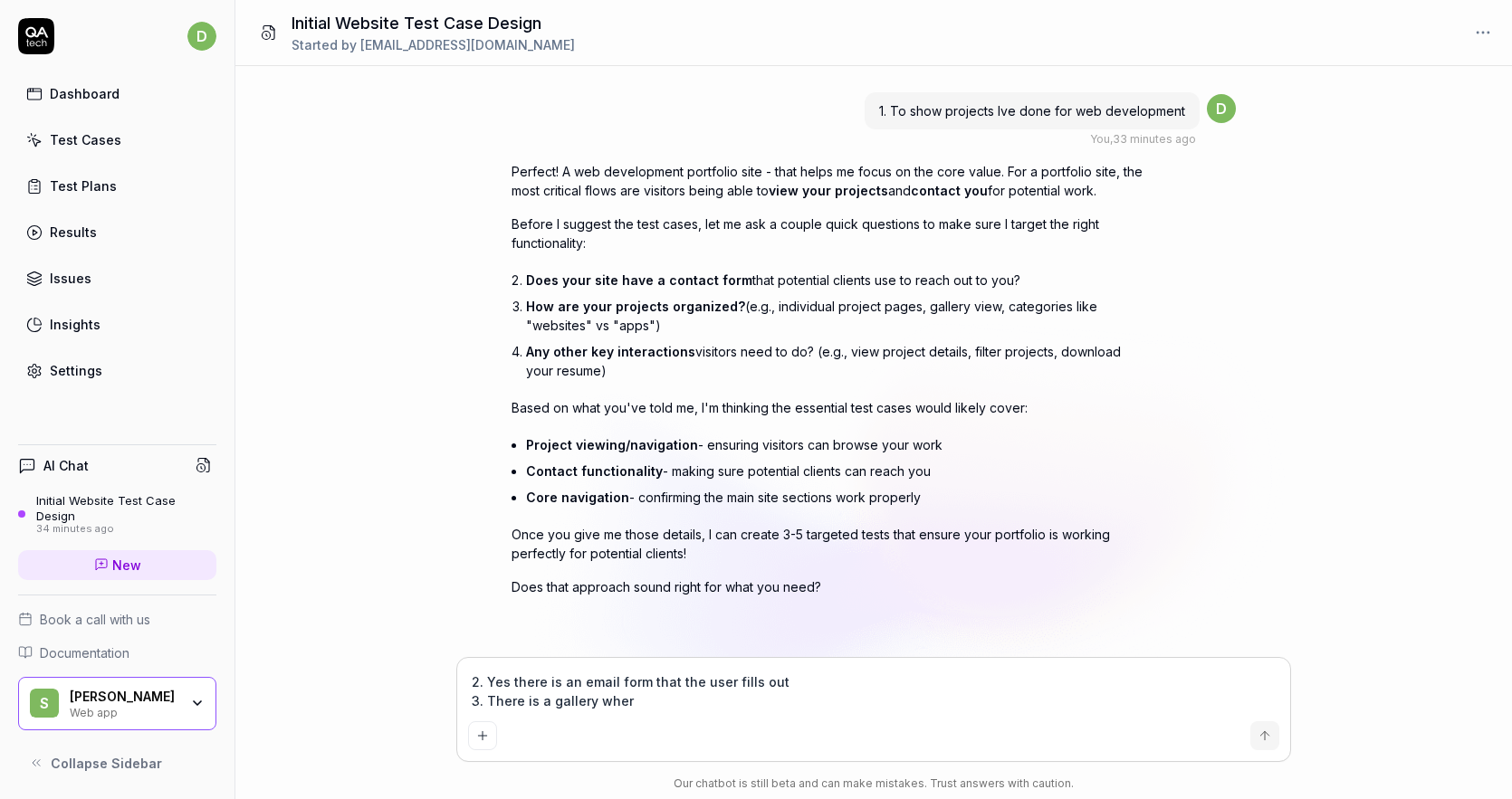
type textarea "2. Yes there is an email form that the user fills out 3. There is a gallery whe…"
type textarea "*"
type textarea "2. Yes there is an email form that the user fills out 3. There is a gallery whe…"
type textarea "*"
type textarea "2. Yes there is an email form that the user fills out 3. There is a gallery whe…"
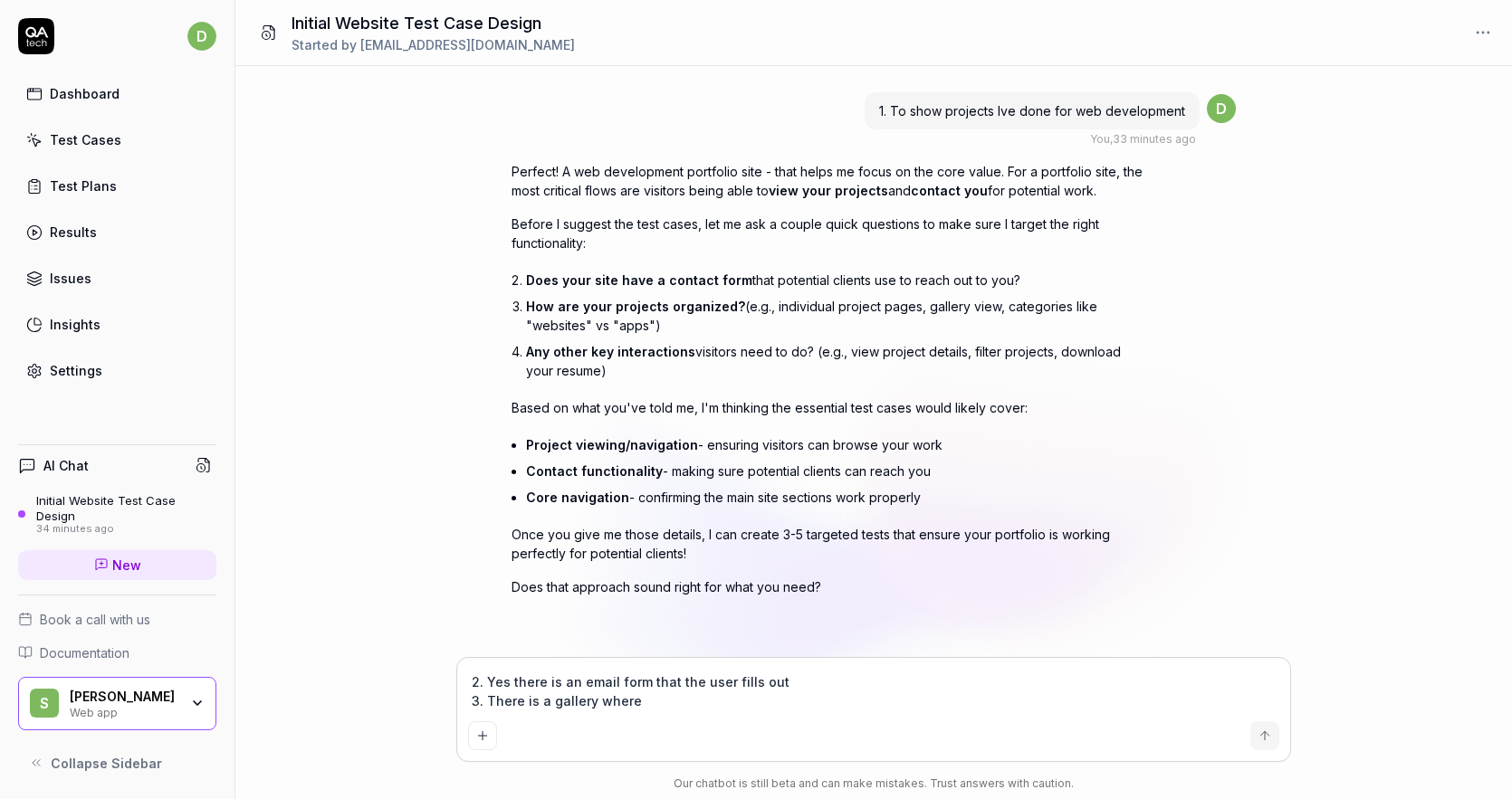
type textarea "*"
type textarea "2. Yes there is an email form that the user fills out 3. There is a gallery whe…"
type textarea "*"
type textarea "2. Yes there is an email form that the user fills out 3. There is a gallery whe…"
type textarea "*"
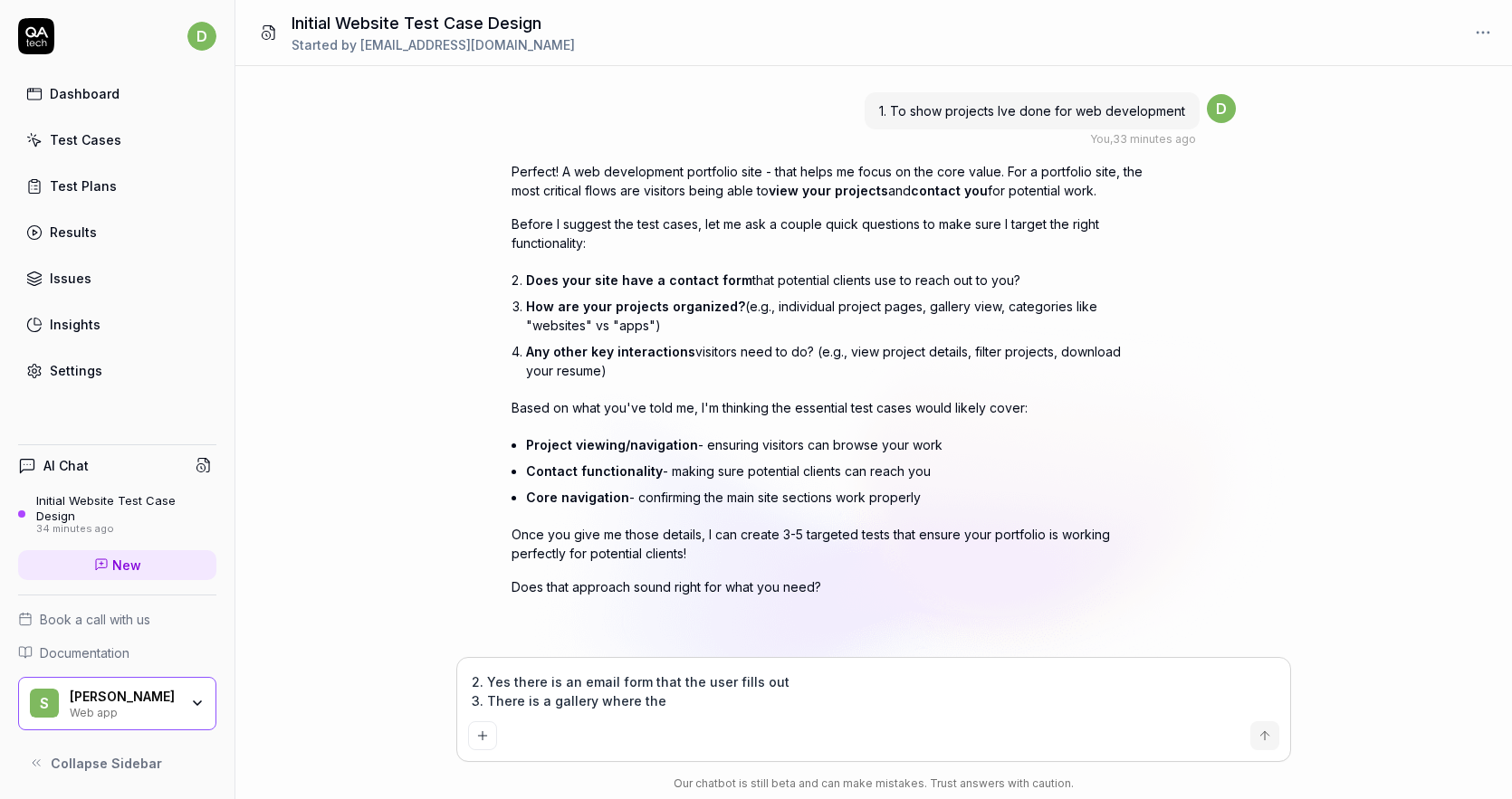
type textarea "2. Yes there is an email form that the user fills out 3. There is a gallery whe…"
type textarea "*"
type textarea "2. Yes there is an email form that the user fills out 3. There is a gallery whe…"
type textarea "*"
type textarea "2. Yes there is an email form that the user fills out 3. There is a gallery whe…"
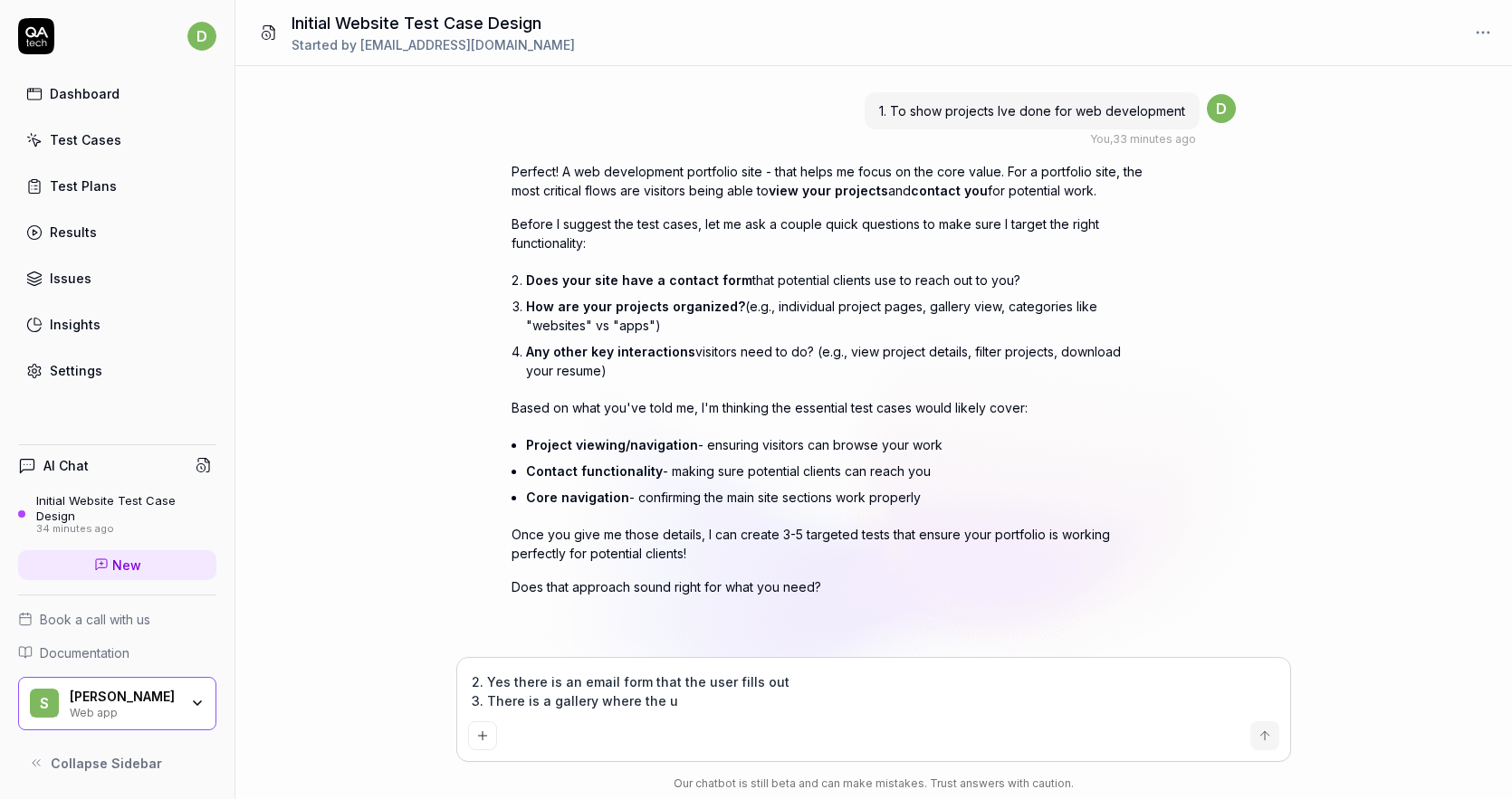
type textarea "*"
type textarea "2. Yes there is an email form that the user fills out 3. There is a gallery whe…"
type textarea "*"
type textarea "2. Yes there is an email form that the user fills out 3. There is a gallery whe…"
type textarea "*"
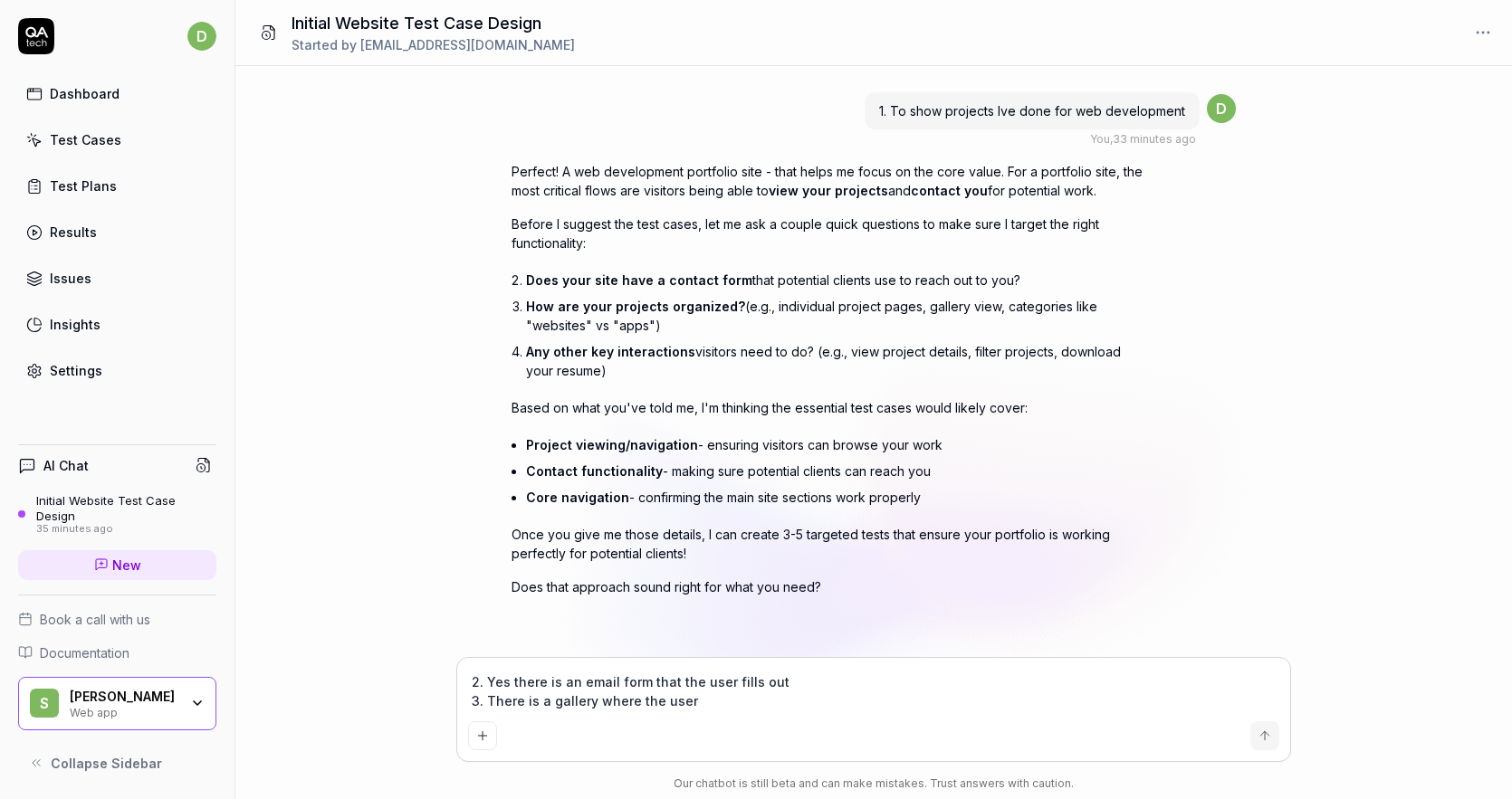
type textarea "2. Yes there is an email form that the user fills out 3. There is a gallery whe…"
type textarea "*"
type textarea "2. Yes there is an email form that the user fills out 3. There is a gallery whe…"
type textarea "*"
type textarea "2. Yes there is an email form that the user fills out 3. There is a gallery whe…"
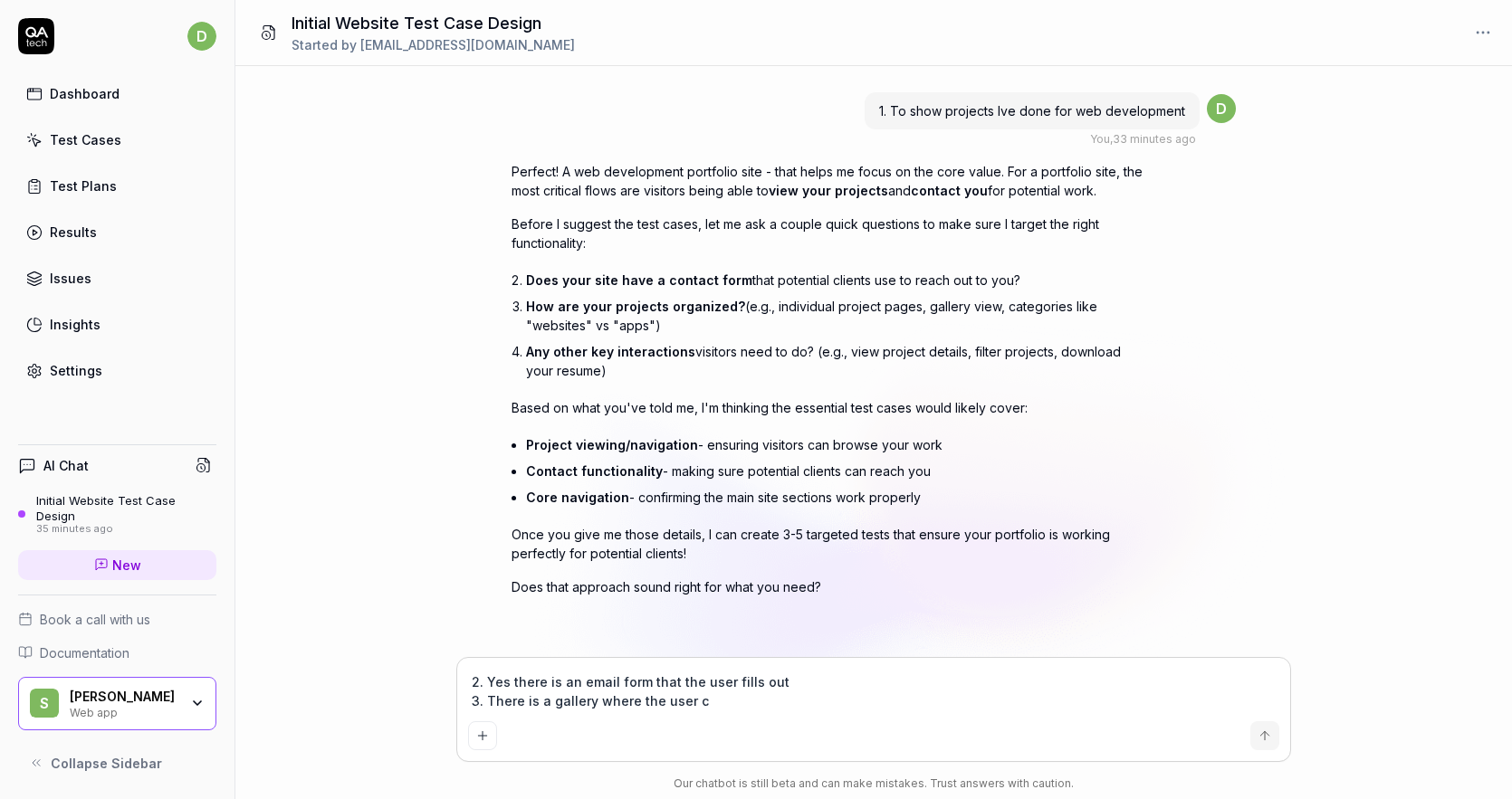
type textarea "*"
type textarea "2. Yes there is an email form that the user fills out 3. There is a gallery whe…"
type textarea "*"
type textarea "2. Yes there is an email form that the user fills out 3. There is a gallery whe…"
type textarea "*"
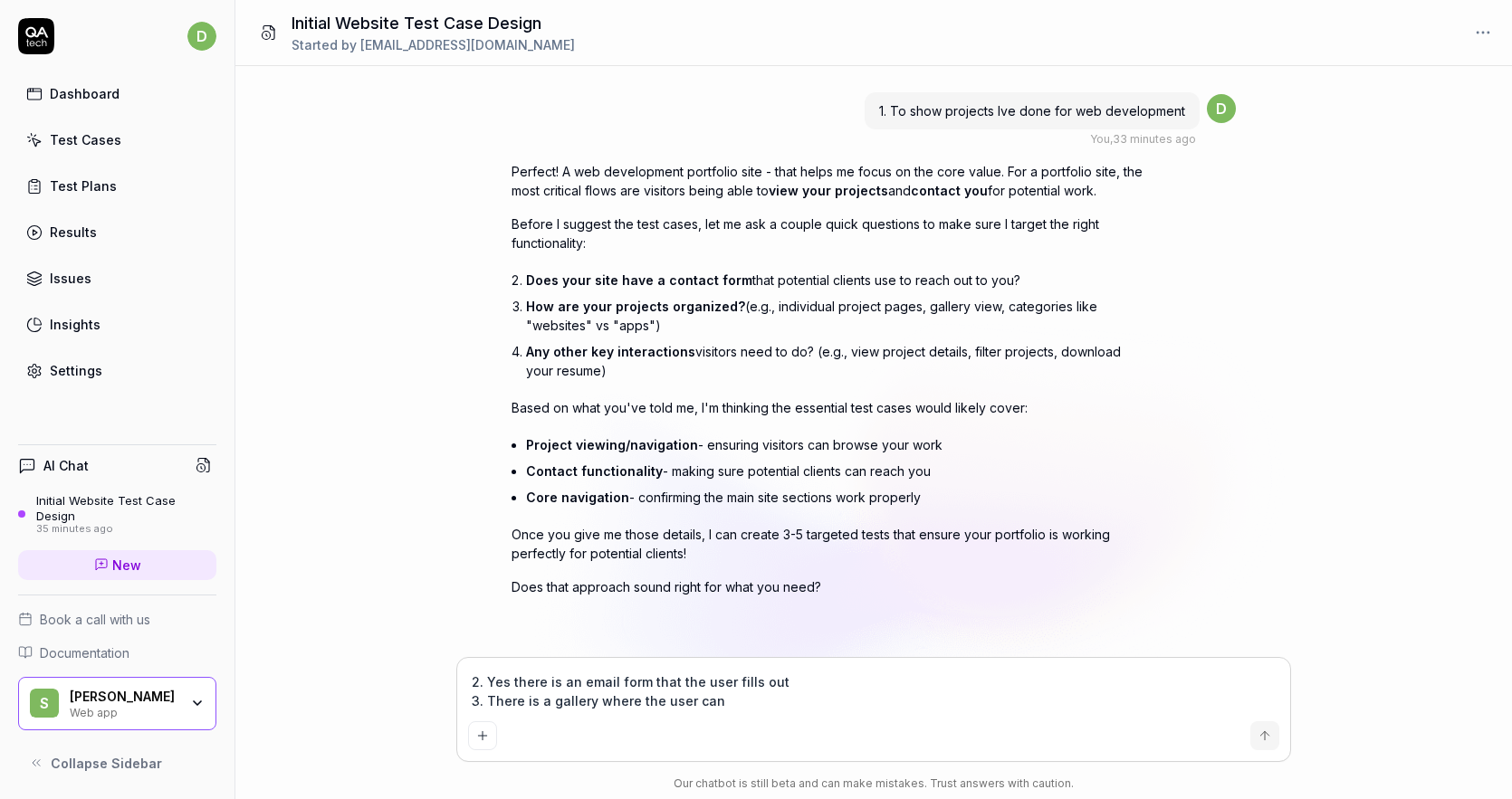
type textarea "2. Yes there is an email form that the user fills out 3. There is a gallery whe…"
type textarea "*"
type textarea "2. Yes there is an email form that the user fills out 3. There is a gallery whe…"
type textarea "*"
type textarea "2. Yes there is an email form that the user fills out 3. There is a gallery whe…"
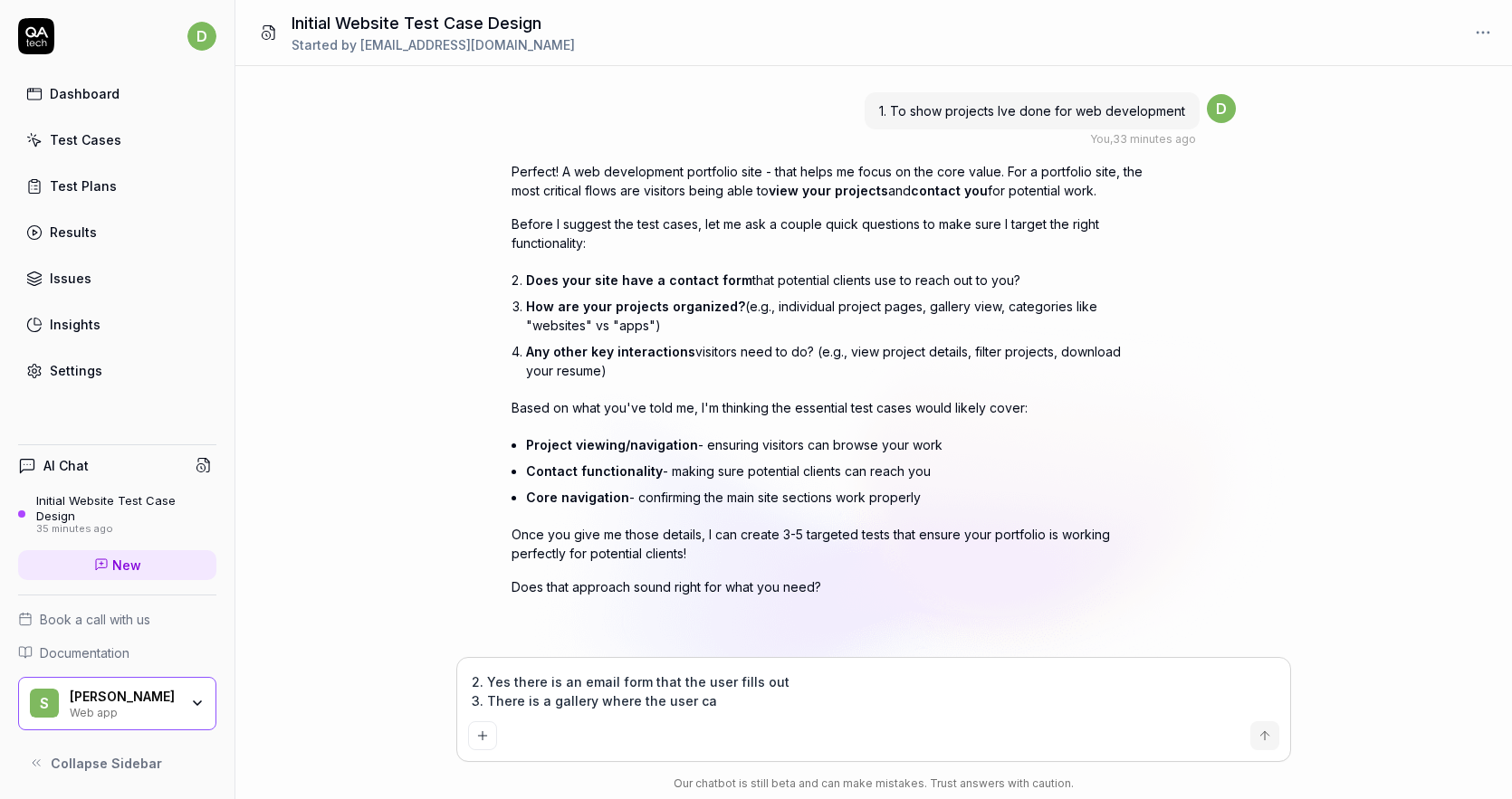
type textarea "*"
type textarea "2. Yes there is an email form that the user fills out 3. There is a gallery whe…"
type textarea "*"
type textarea "2. Yes there is an email form that the user fills out 3. There is a gallery whe…"
type textarea "*"
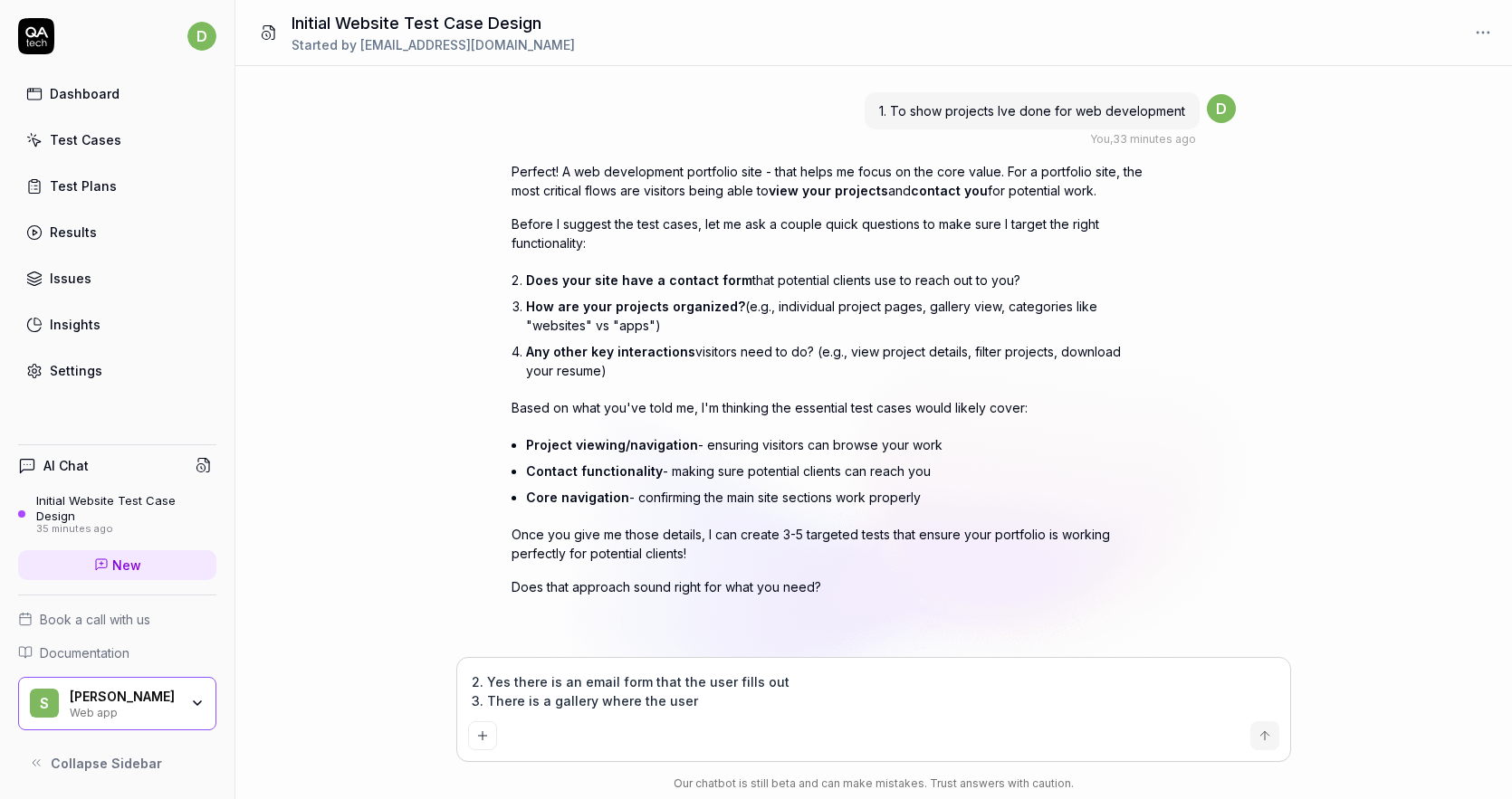
type textarea "2. Yes there is an email form that the user fills out 3. There is a gallery whe…"
type textarea "*"
type textarea "2. Yes there is an email form that the user fills out 3. There is a gallery whe…"
type textarea "*"
type textarea "2. Yes there is an email form that the user fills out 3. There is a gallery whe…"
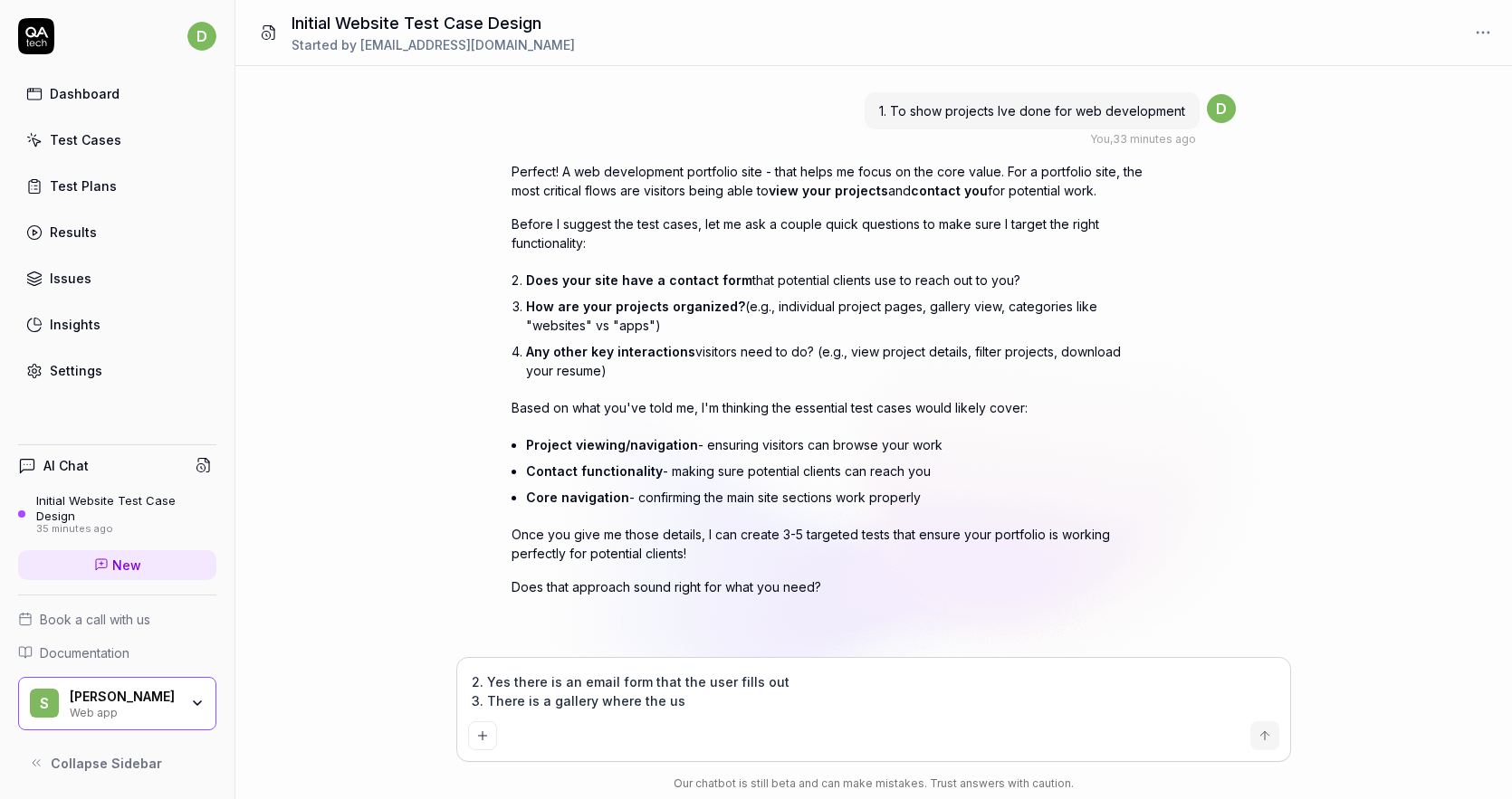
type textarea "*"
type textarea "2. Yes there is an email form that the user fills out 3. There is a gallery whe…"
type textarea "*"
type textarea "2. Yes there is an email form that the user fills out 3. There is a gallery whe…"
type textarea "*"
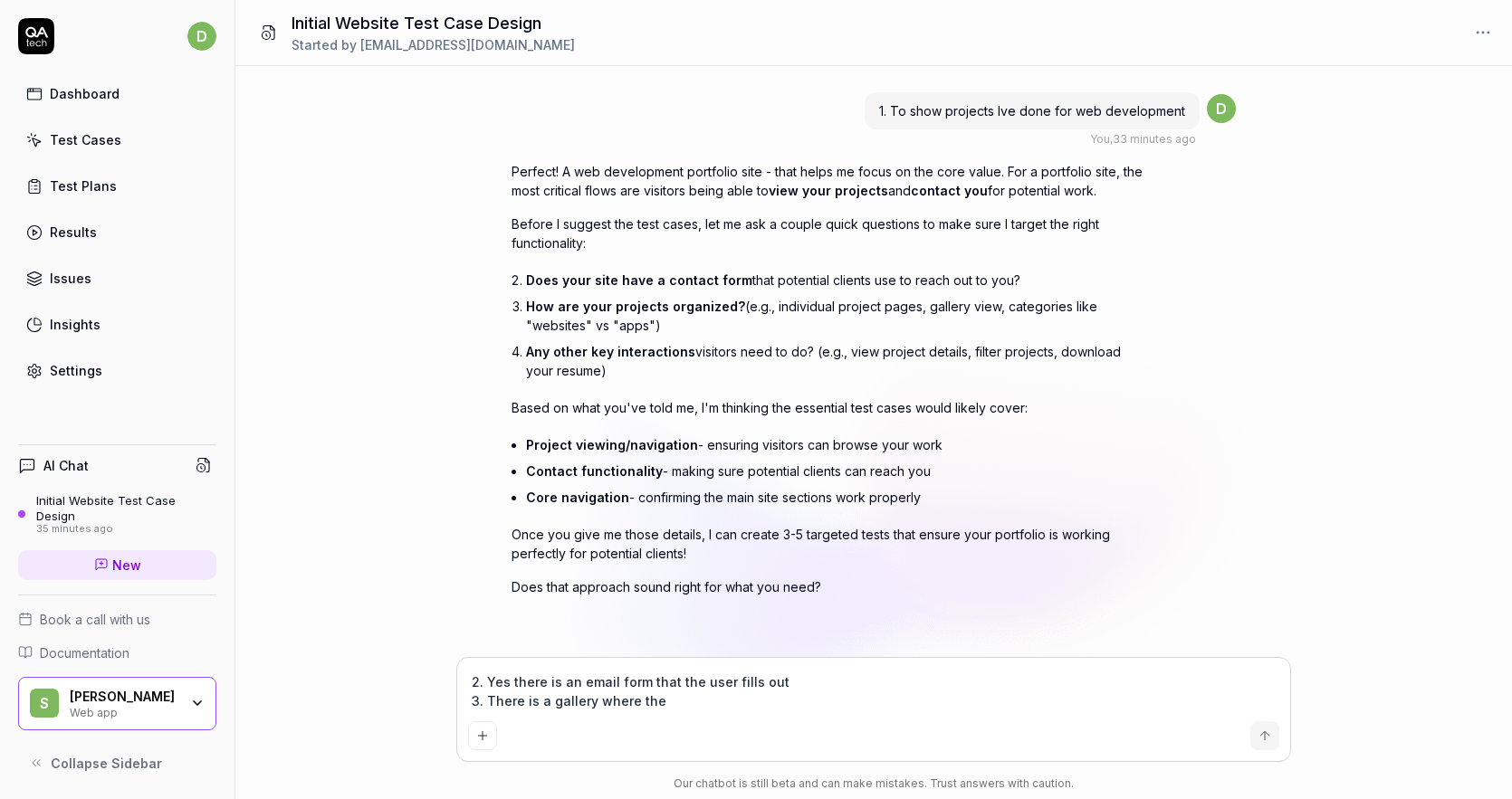
type textarea "2. Yes there is an email form that the user fills out 3. There is a gallery whe…"
type textarea "*"
type textarea "2. Yes there is an email form that the user fills out 3. There is a gallery whe…"
type textarea "*"
type textarea "2. Yes there is an email form that the user fills out 3. There is a gallery whe…"
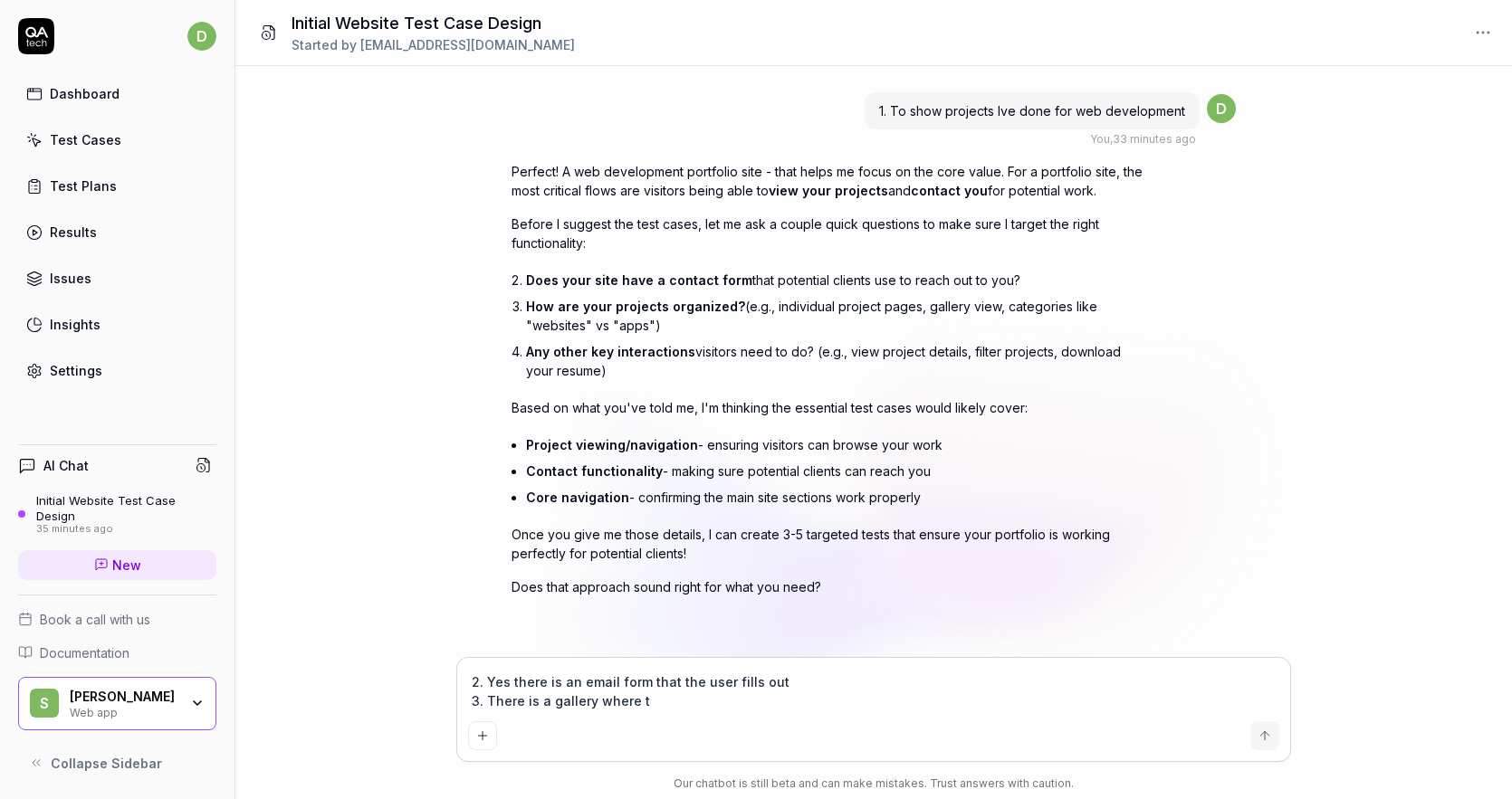
type textarea "*"
type textarea "2. Yes there is an email form that the user fills out 3. There is a gallery whe…"
type textarea "*"
type textarea "2. Yes there is an email form that the user fills out 3. There is a gallery wher"
type textarea "*"
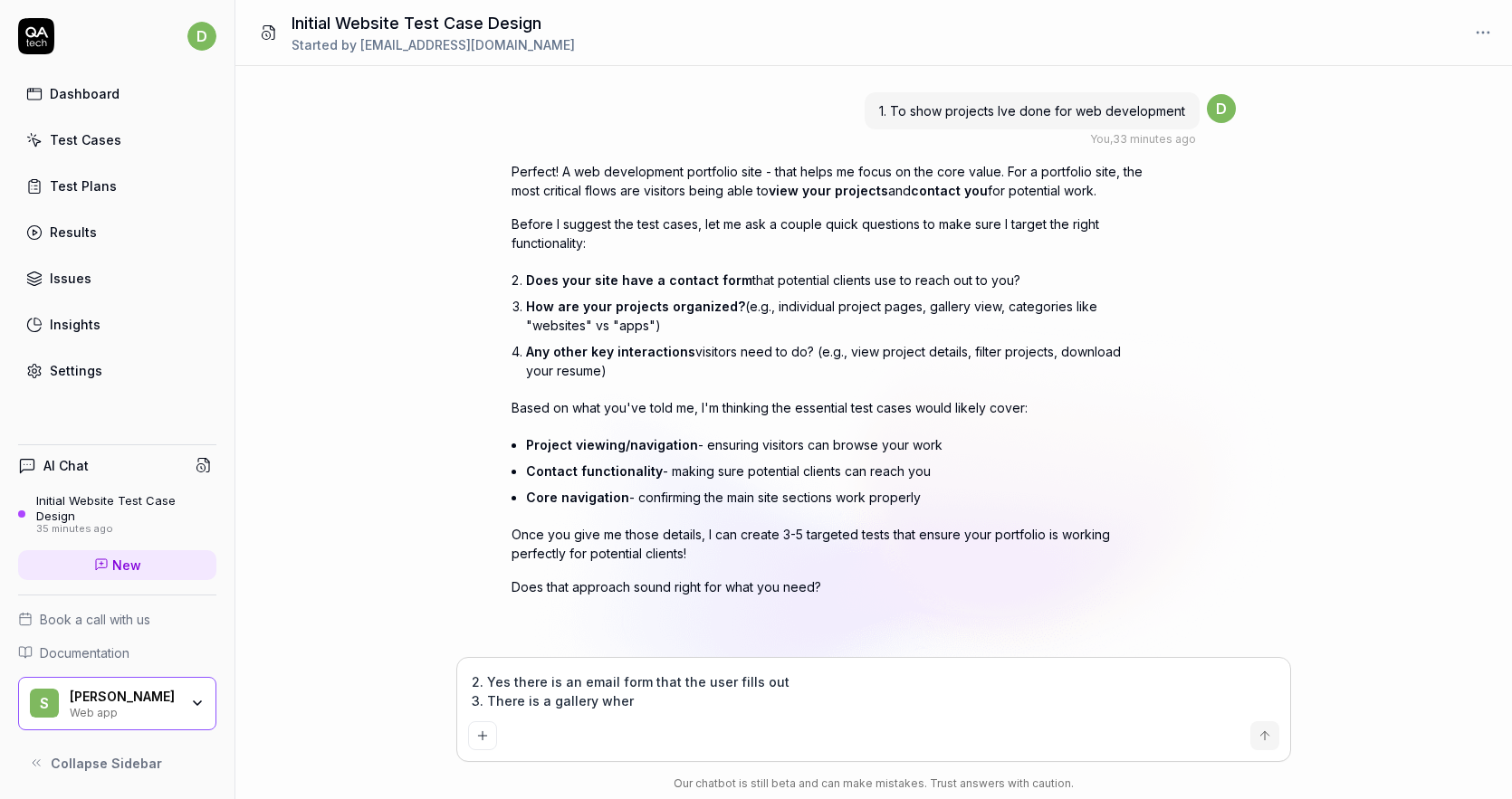
type textarea "2. Yes there is an email form that the user fills out 3. There is a gallery whe"
type textarea "*"
type textarea "2. Yes there is an email form that the user fills out 3. There is a gallery wh"
type textarea "*"
type textarea "2. Yes there is an email form that the user fills out 3. There is a gallery w"
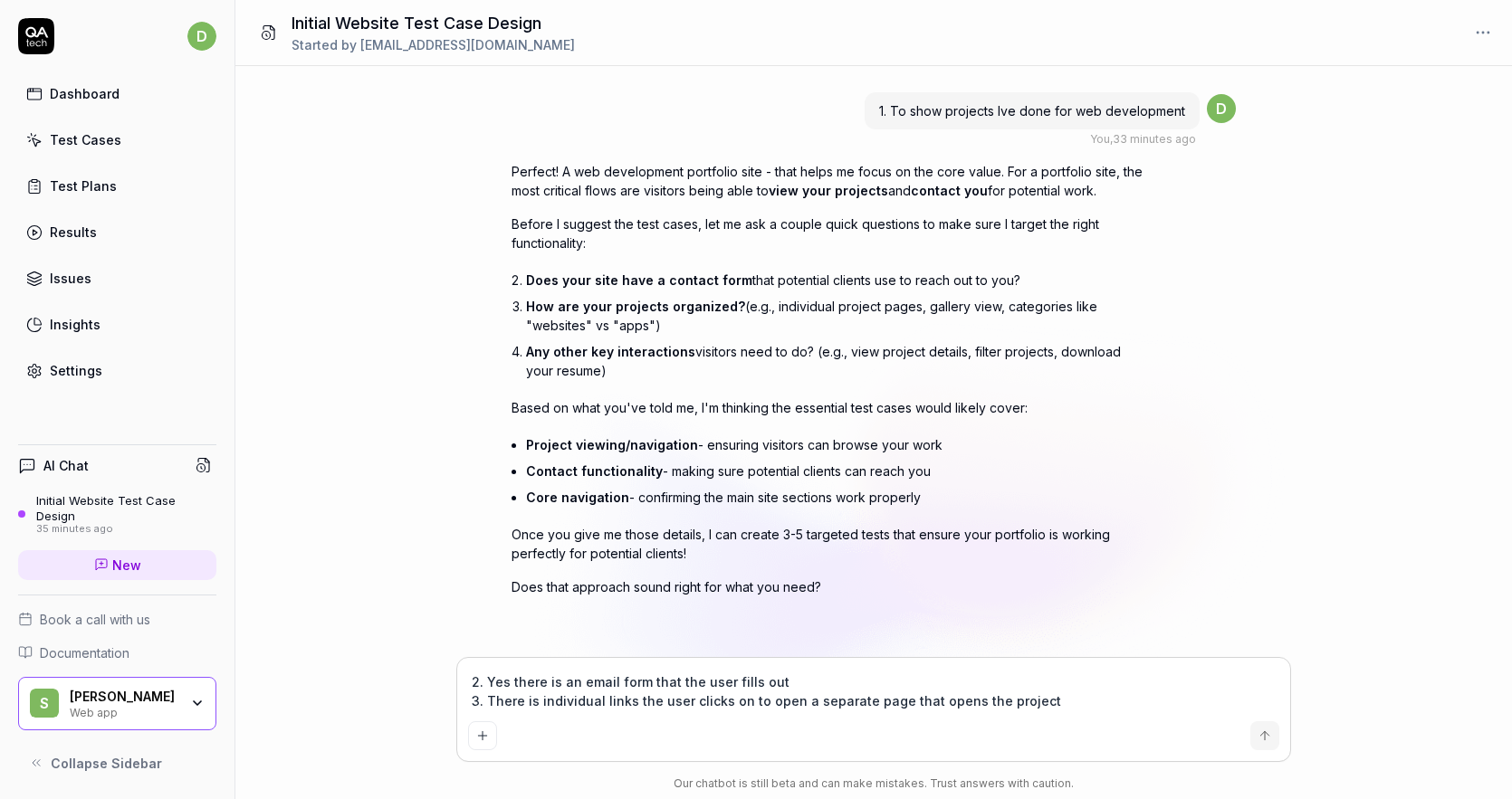
click at [534, 701] on textarea "2. Yes there is an email form that the user fills out 3. There is individual li…" at bounding box center [873, 691] width 812 height 45
click at [1061, 702] on textarea "2. Yes there is an email form that the user fills out 3. There are individual l…" at bounding box center [873, 691] width 812 height 45
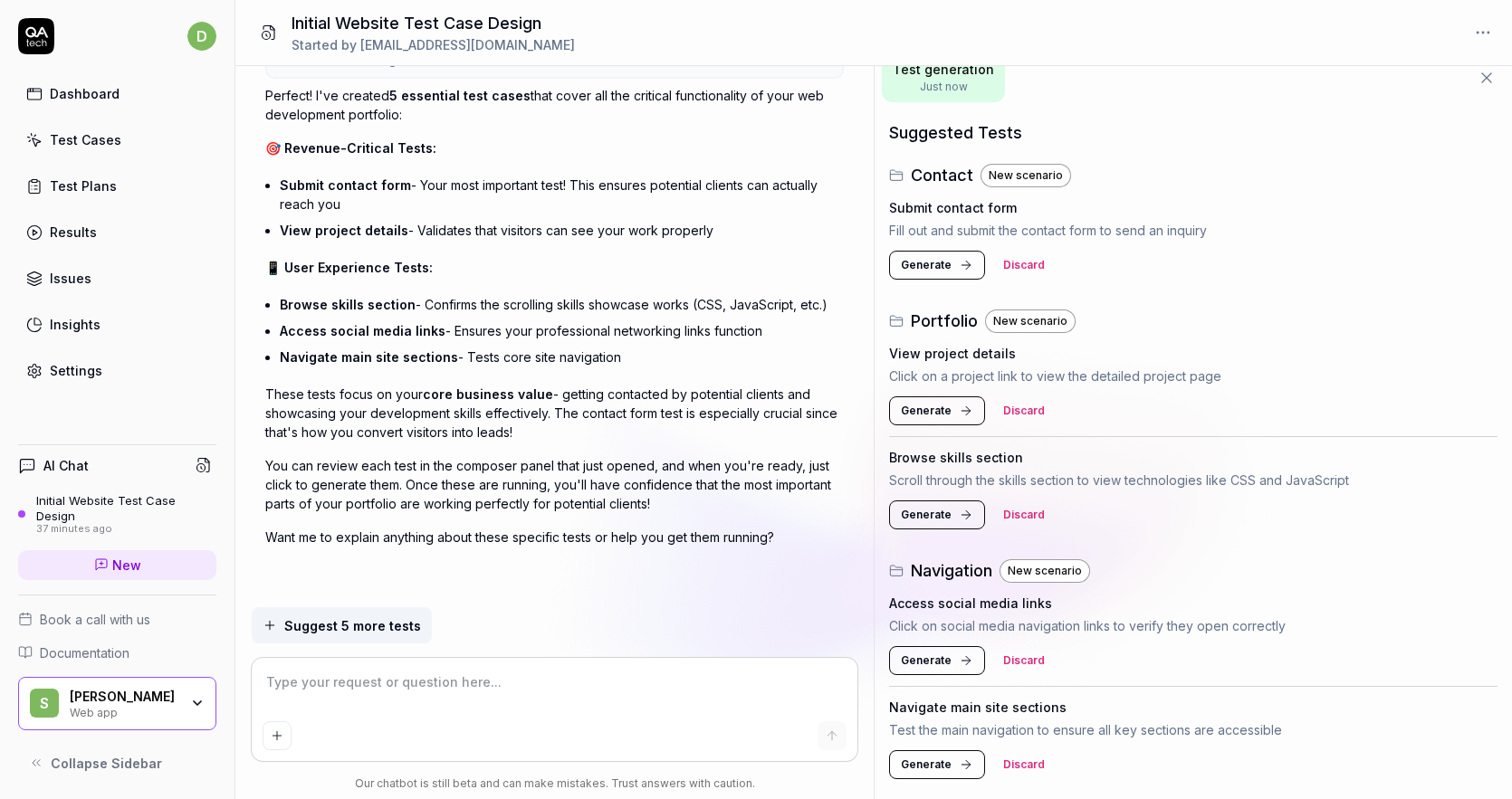
scroll to position [23, 0]
click at [961, 263] on icon at bounding box center [966, 263] width 14 height 14
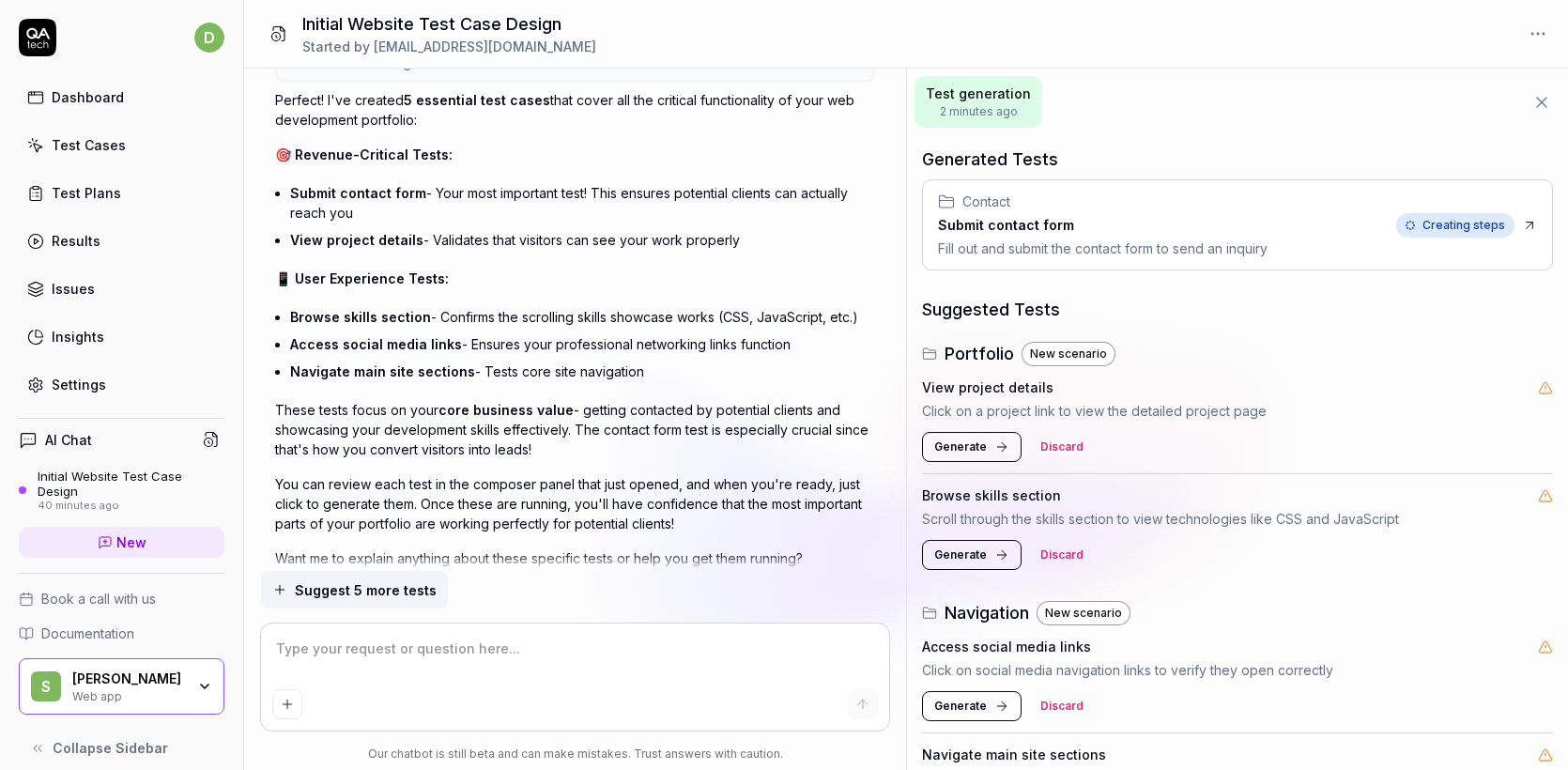
scroll to position [81, 0]
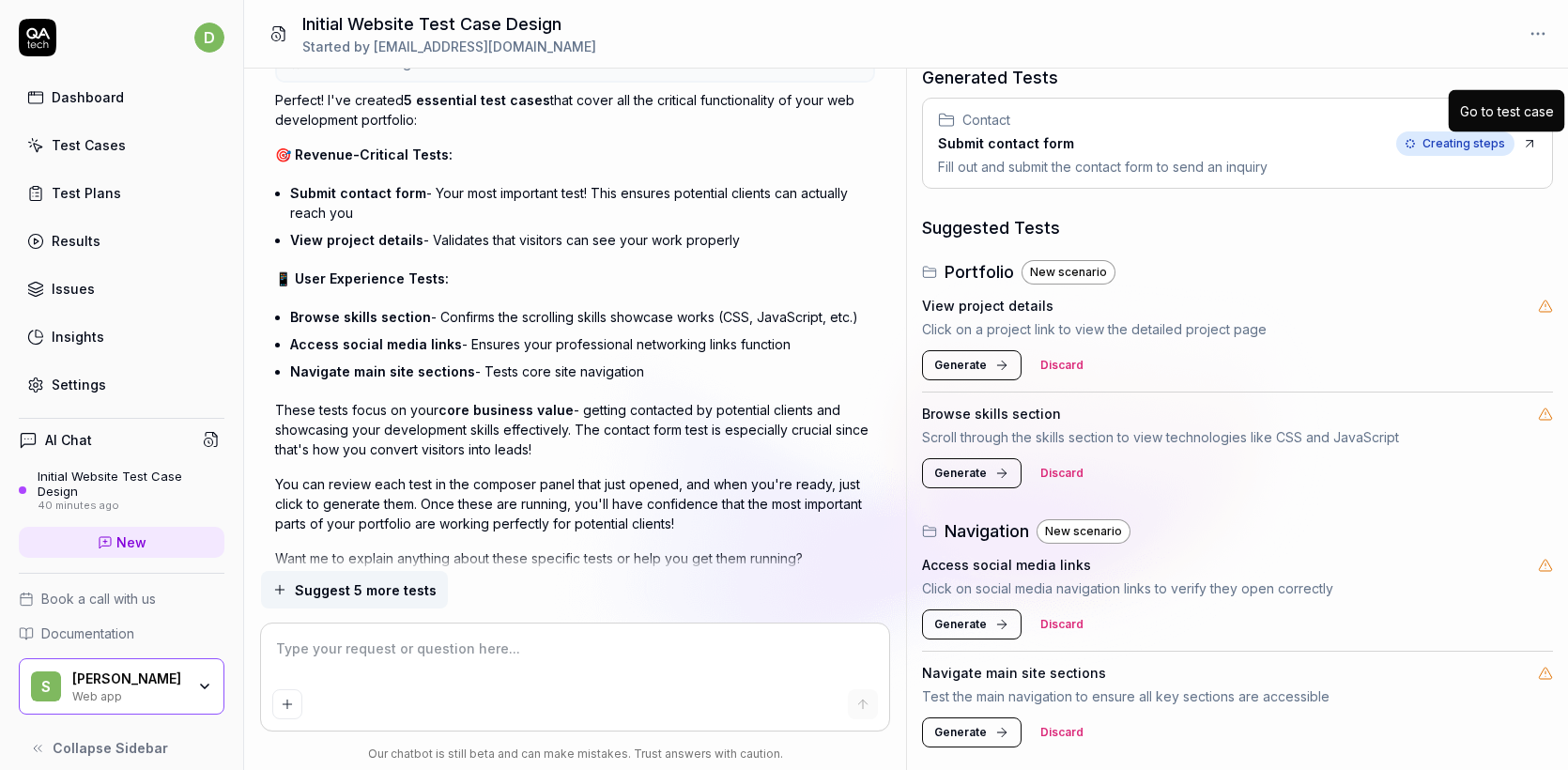
click at [1533, 142] on icon at bounding box center [1530, 143] width 7 height 7
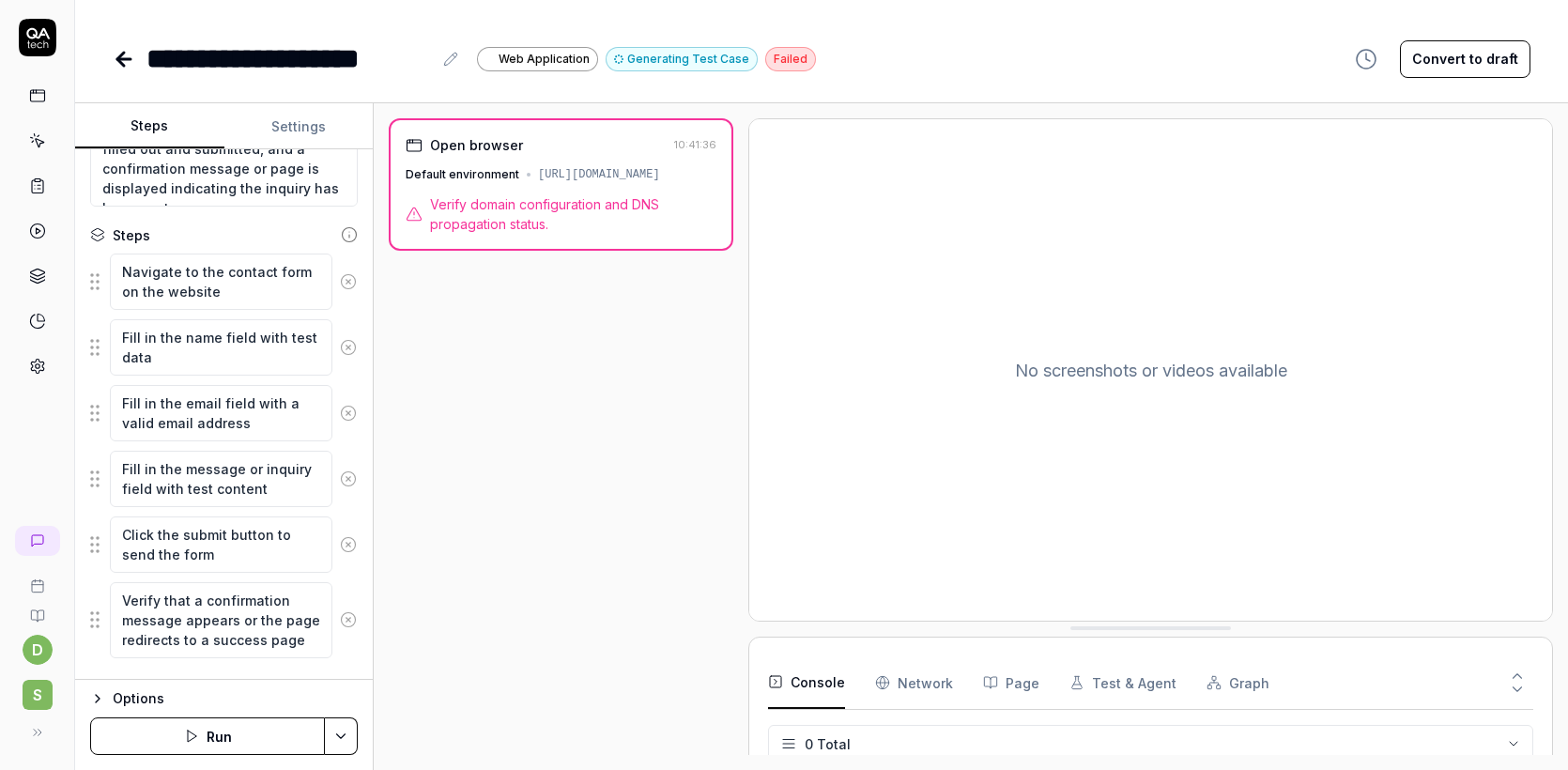
scroll to position [327, 0]
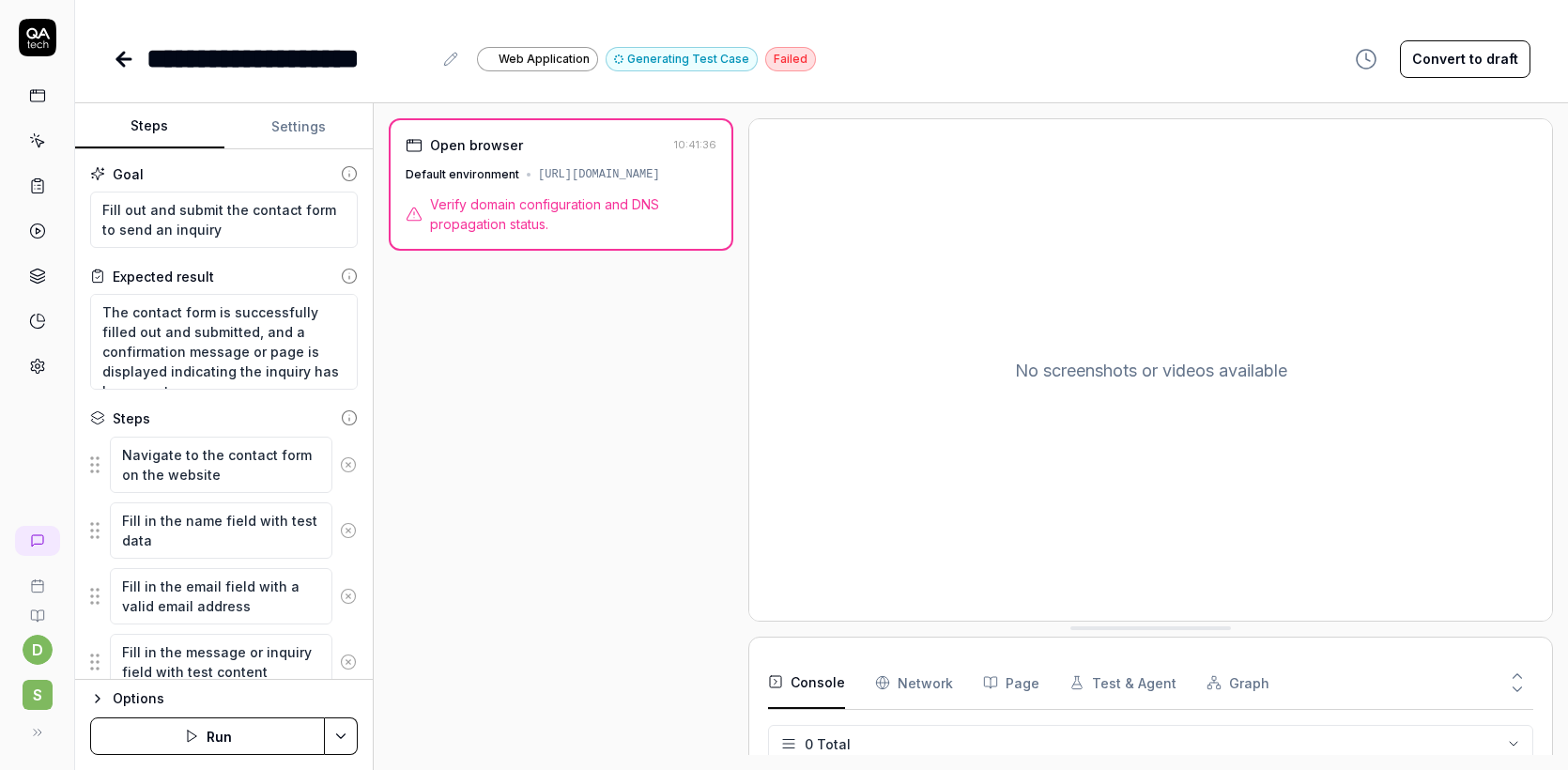
type textarea "*"
